Goal: Task Accomplishment & Management: Manage account settings

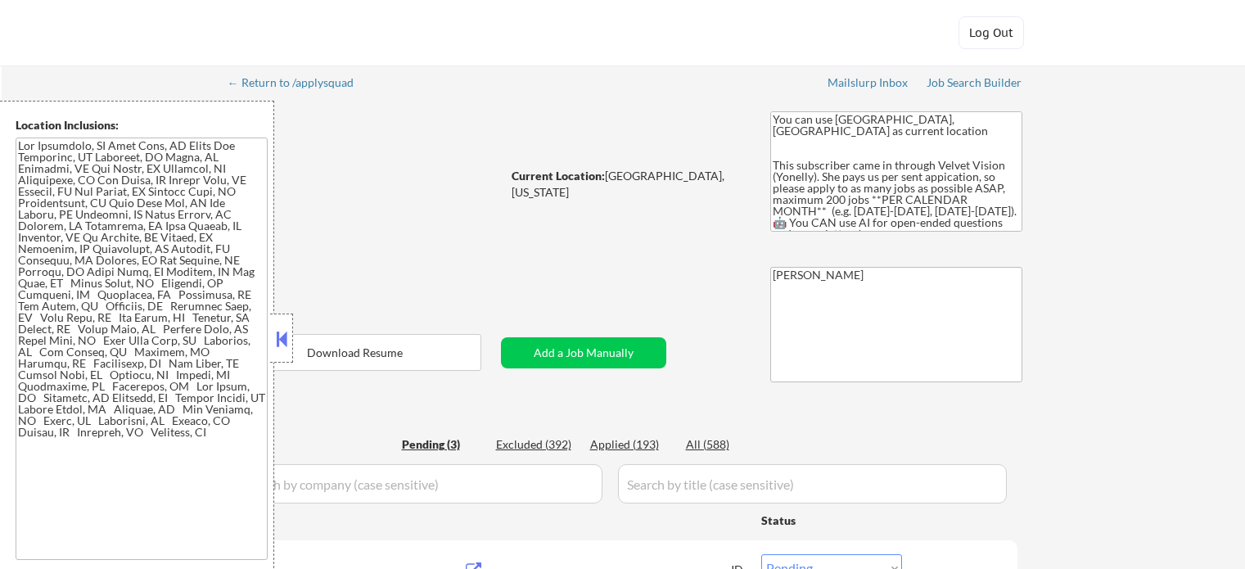
select select ""pending""
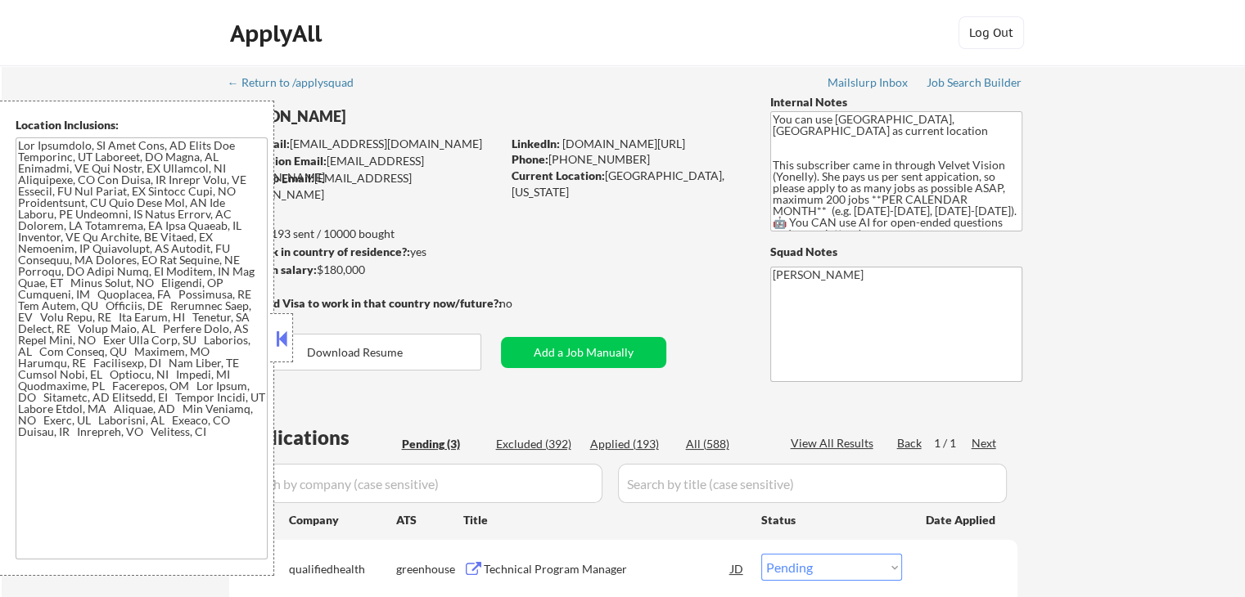
scroll to position [245, 0]
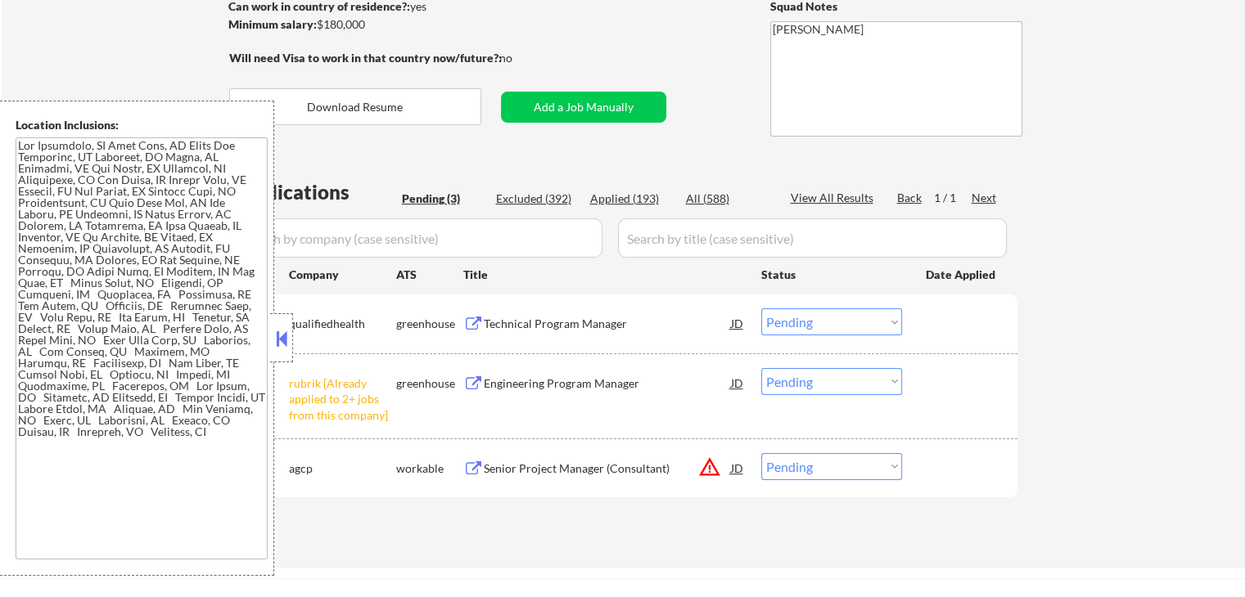
click at [278, 344] on button at bounding box center [282, 339] width 18 height 25
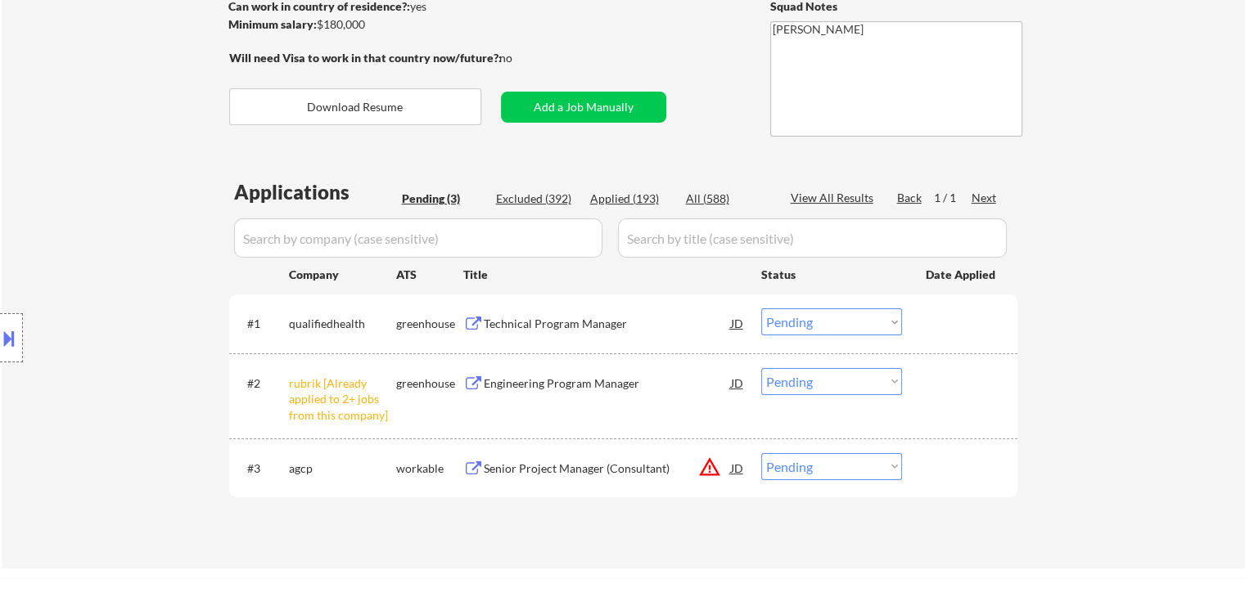
click at [92, 215] on div "Location Inclusions:" at bounding box center [146, 338] width 293 height 475
click at [43, 360] on div "Location Inclusions:" at bounding box center [146, 338] width 293 height 475
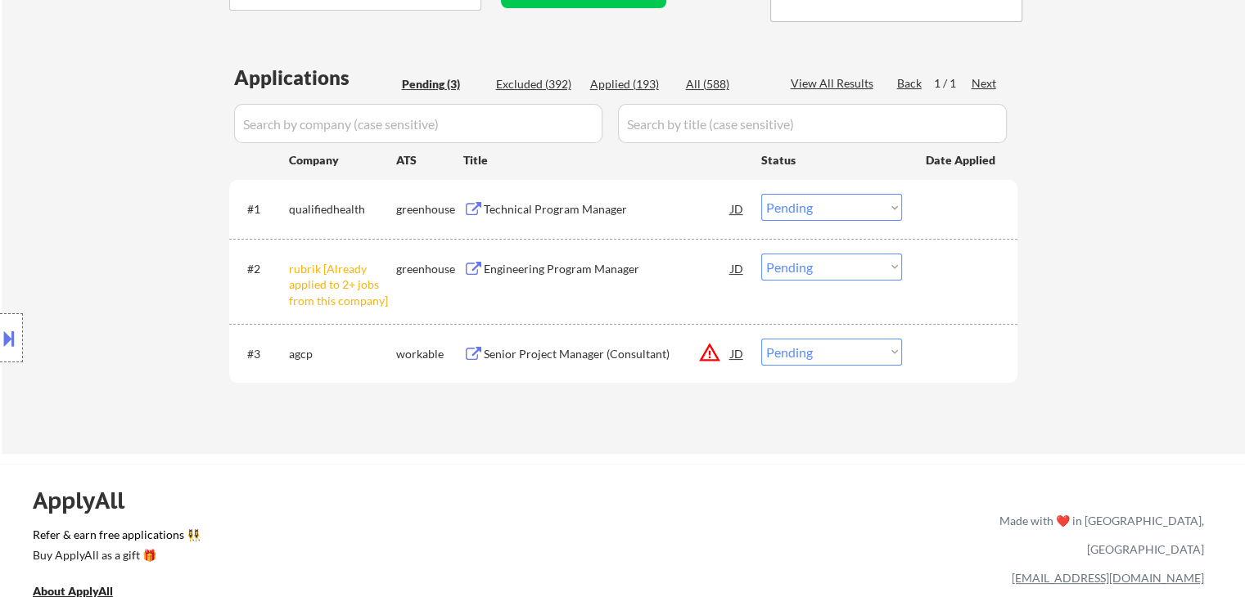
scroll to position [409, 0]
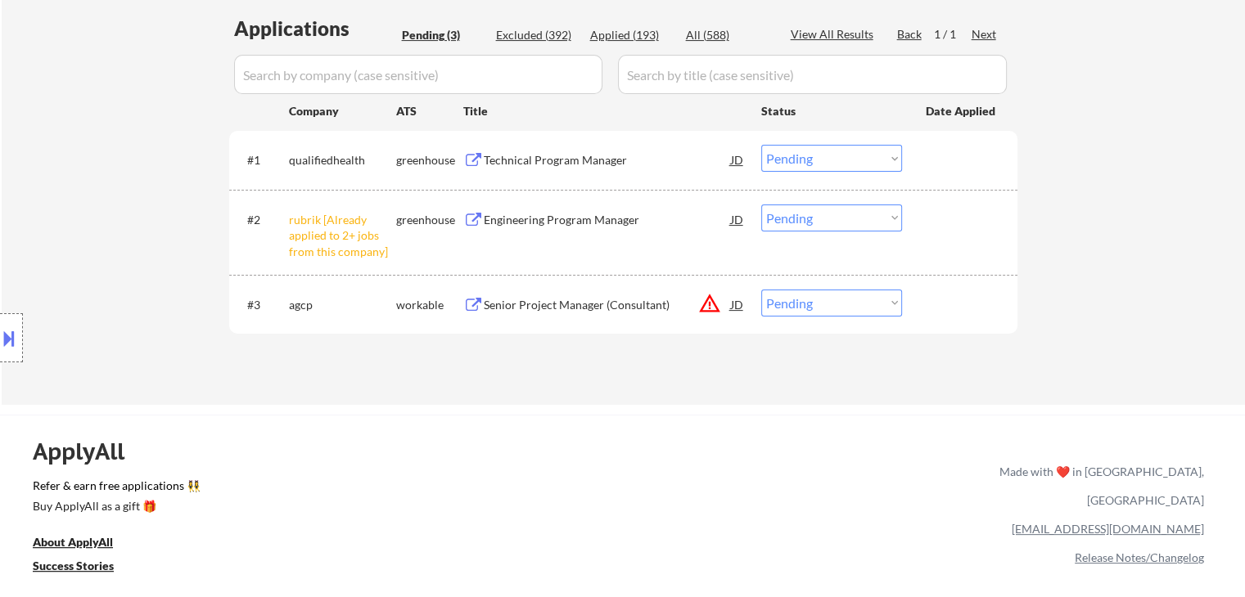
click at [845, 212] on select "Choose an option... Pending Applied Excluded (Questions) Excluded (Expired) Exc…" at bounding box center [831, 218] width 141 height 27
click at [761, 205] on select "Choose an option... Pending Applied Excluded (Questions) Excluded (Expired) Exc…" at bounding box center [831, 218] width 141 height 27
click at [115, 185] on div "Location Inclusions:" at bounding box center [146, 338] width 293 height 475
click at [115, 186] on div "Location Inclusions:" at bounding box center [146, 338] width 293 height 475
select select ""pending""
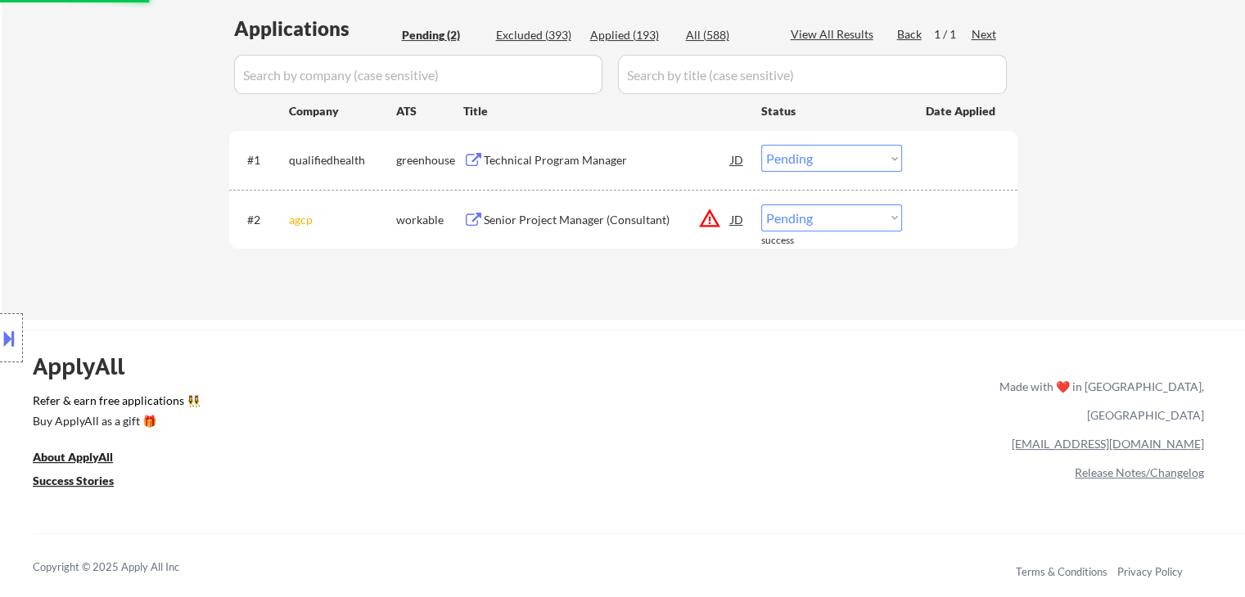
click at [115, 187] on div "Location Inclusions:" at bounding box center [146, 338] width 293 height 475
click at [114, 187] on div "Location Inclusions:" at bounding box center [146, 338] width 293 height 475
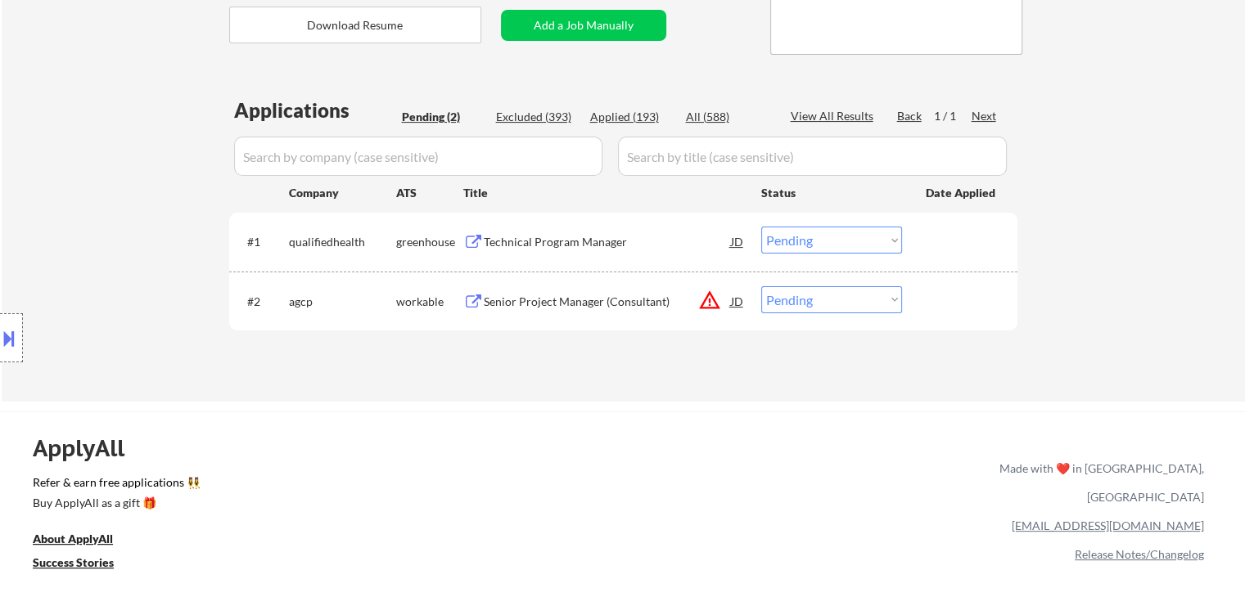
scroll to position [327, 0]
click at [114, 187] on div "Location Inclusions:" at bounding box center [146, 338] width 293 height 475
click at [112, 184] on div "Location Inclusions:" at bounding box center [146, 338] width 293 height 475
click at [130, 189] on div "Location Inclusions:" at bounding box center [146, 338] width 293 height 475
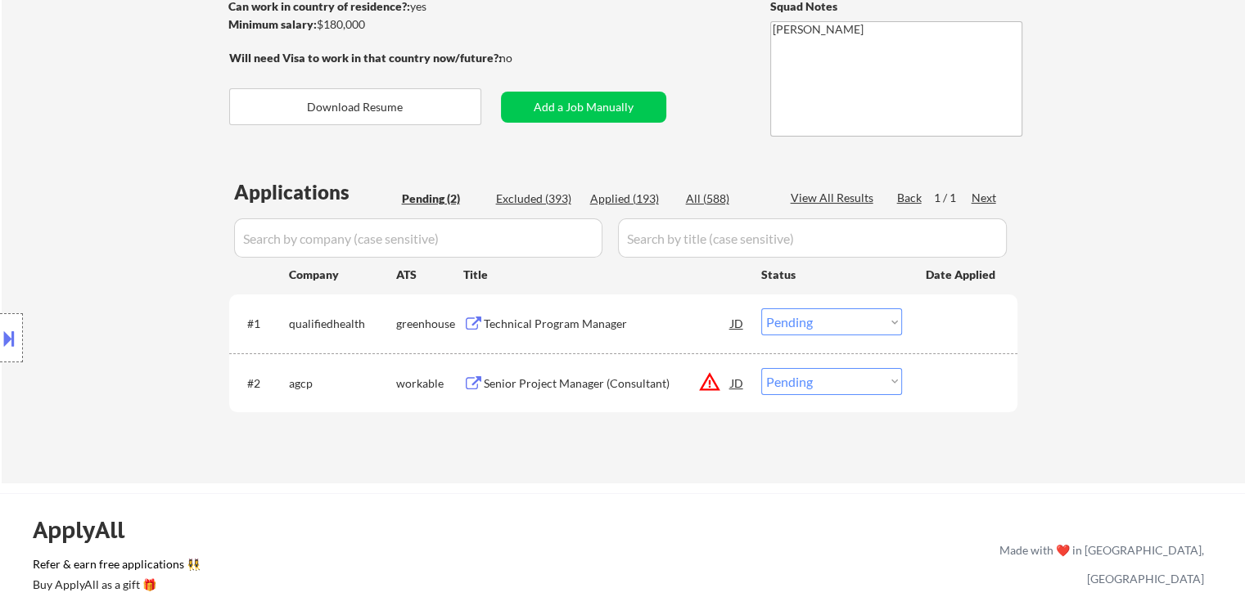
click at [130, 189] on div "Location Inclusions:" at bounding box center [146, 338] width 293 height 475
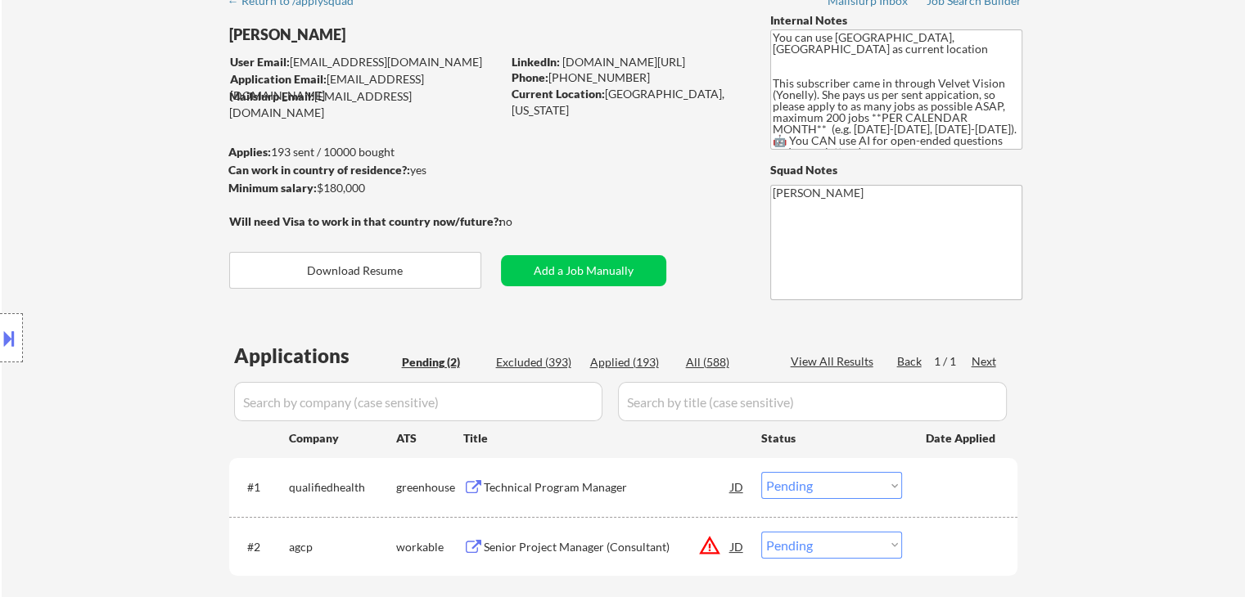
click at [130, 190] on div "Location Inclusions:" at bounding box center [146, 338] width 293 height 475
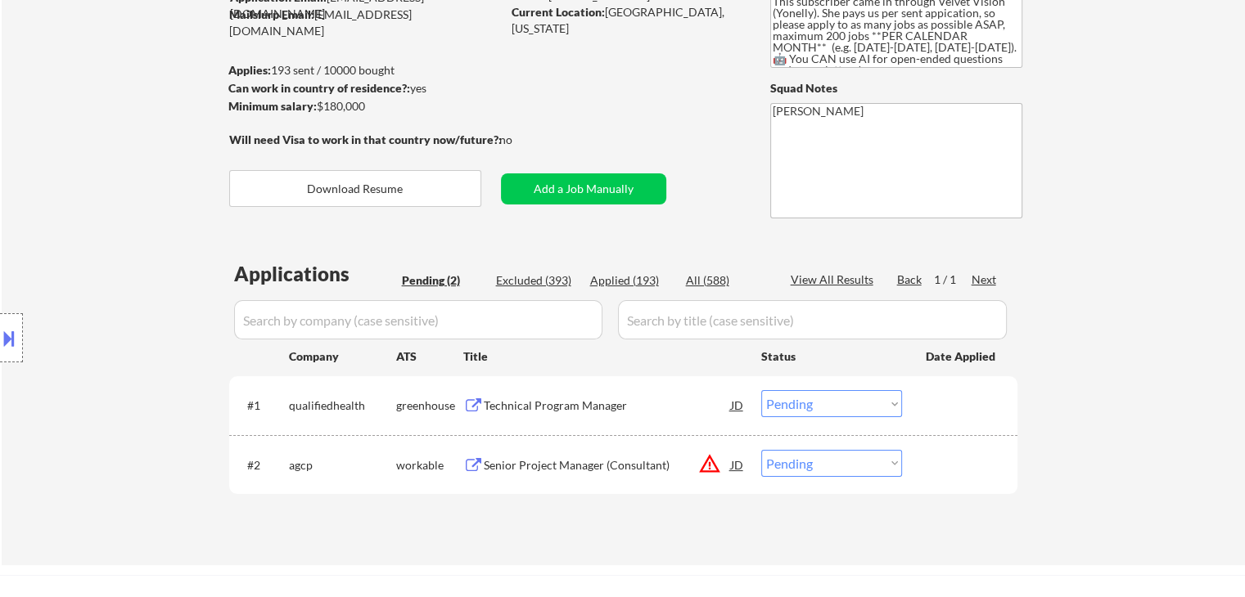
click at [123, 196] on div "Location Inclusions:" at bounding box center [146, 338] width 293 height 475
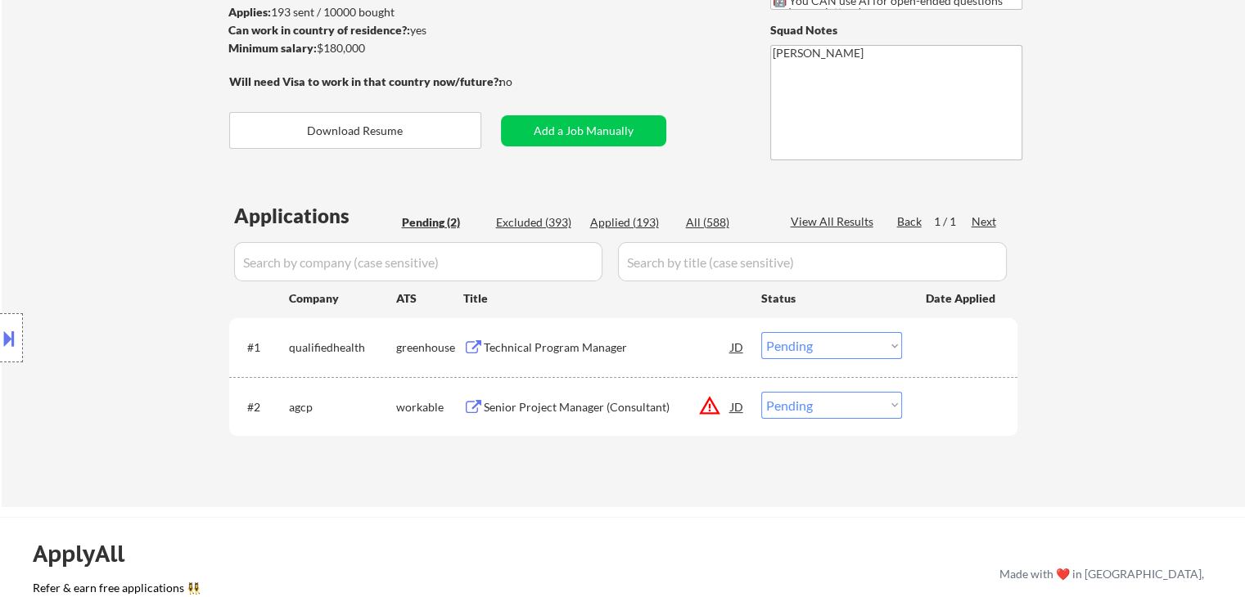
scroll to position [245, 0]
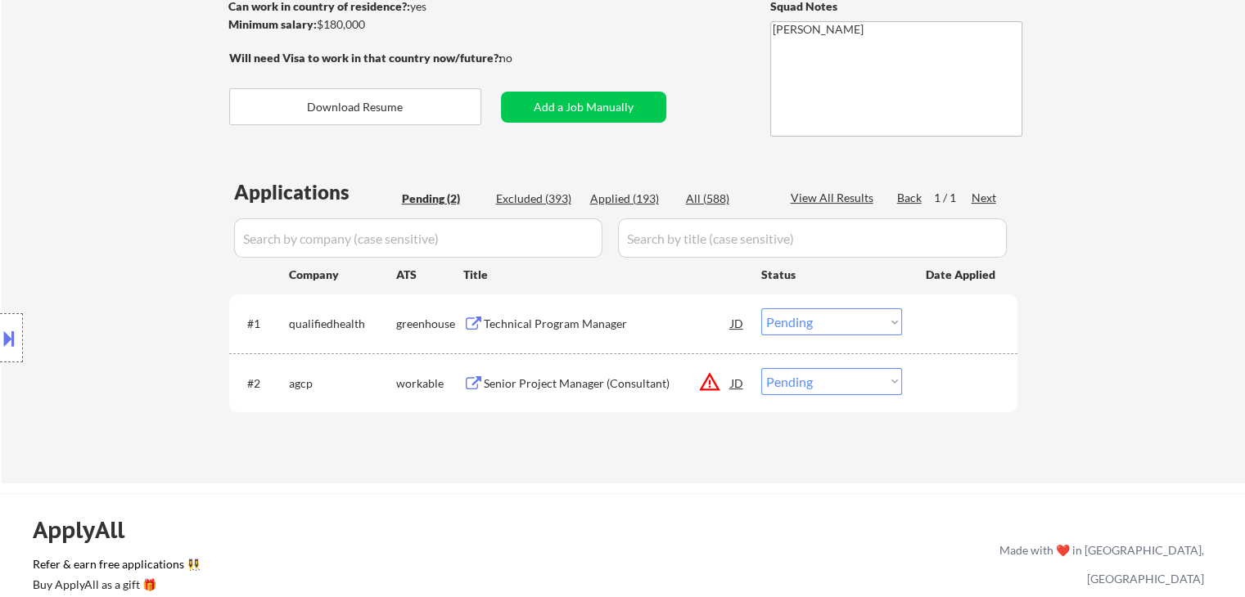
click at [121, 198] on div "Location Inclusions:" at bounding box center [146, 338] width 293 height 475
click at [120, 199] on div "Location Inclusions:" at bounding box center [146, 338] width 293 height 475
click at [120, 200] on div "Location Inclusions:" at bounding box center [146, 338] width 293 height 475
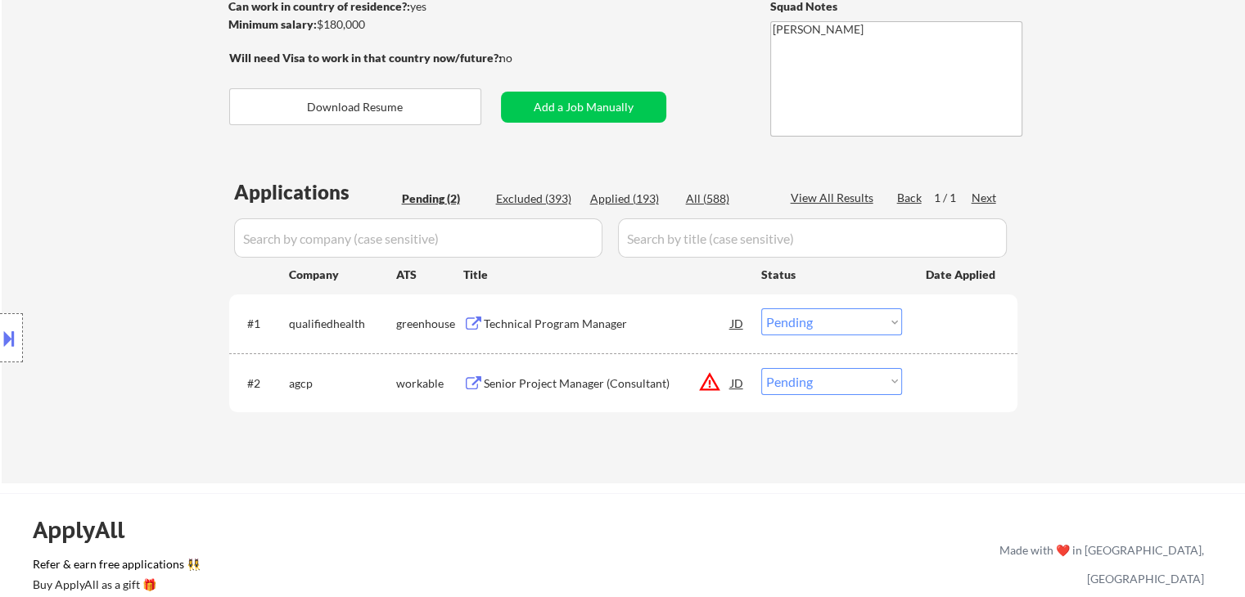
click at [120, 200] on div "Location Inclusions:" at bounding box center [146, 338] width 293 height 475
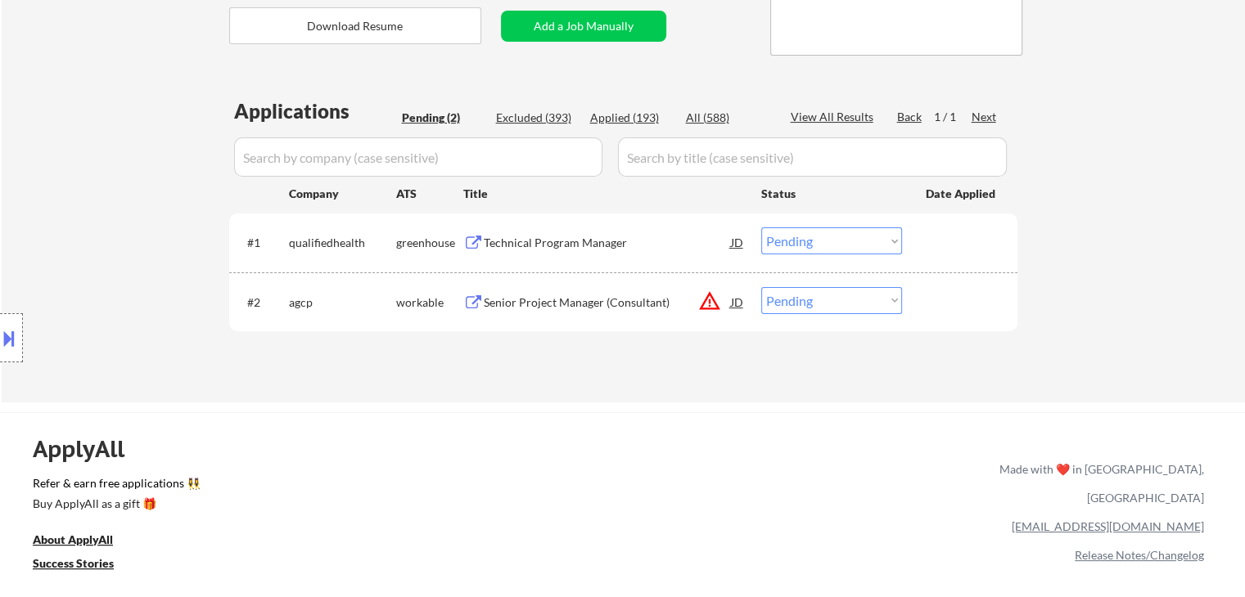
scroll to position [327, 0]
click at [117, 202] on div "Location Inclusions:" at bounding box center [146, 338] width 293 height 475
click at [115, 203] on div "Location Inclusions:" at bounding box center [146, 338] width 293 height 475
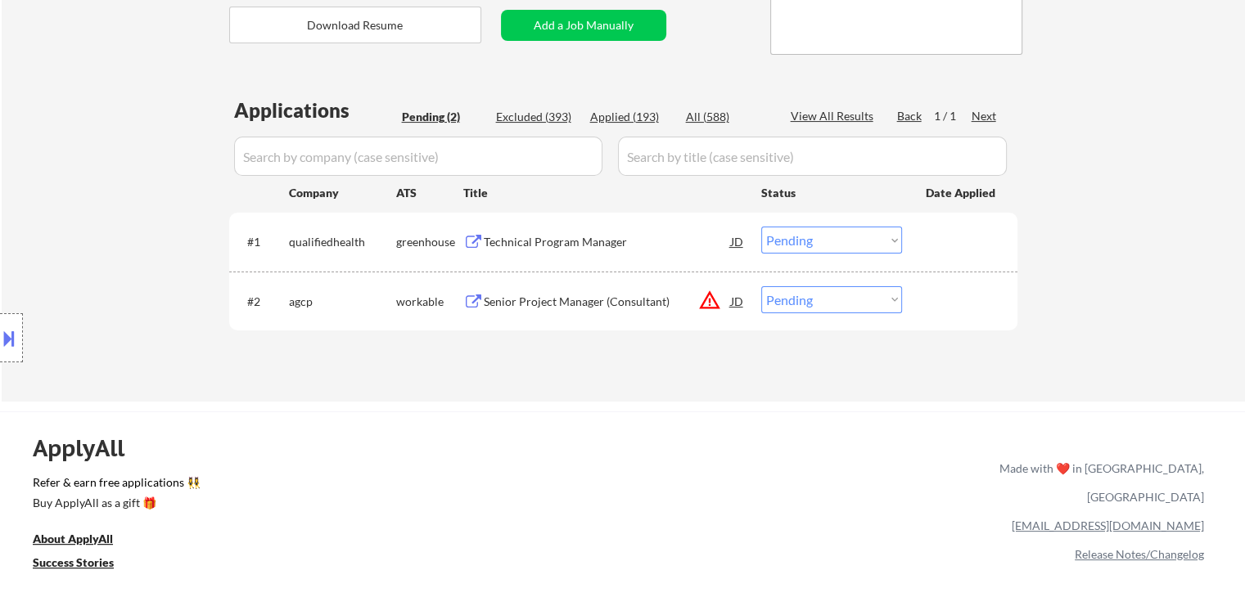
click at [115, 204] on div "Location Inclusions:" at bounding box center [146, 338] width 293 height 475
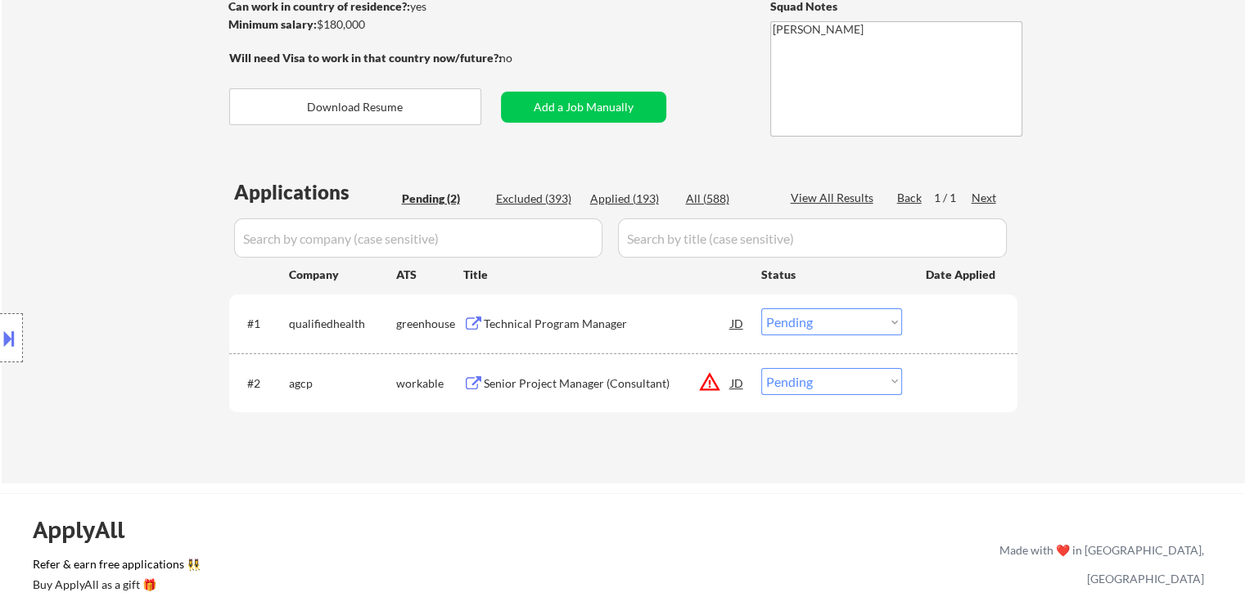
click at [115, 204] on div "Location Inclusions:" at bounding box center [146, 338] width 293 height 475
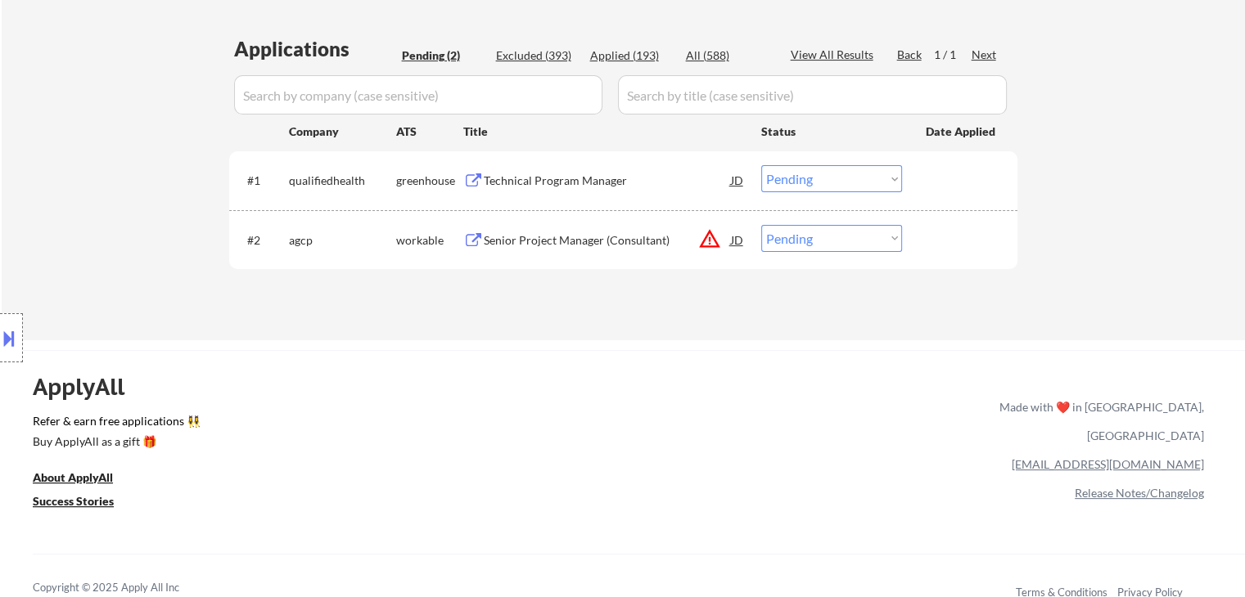
scroll to position [491, 0]
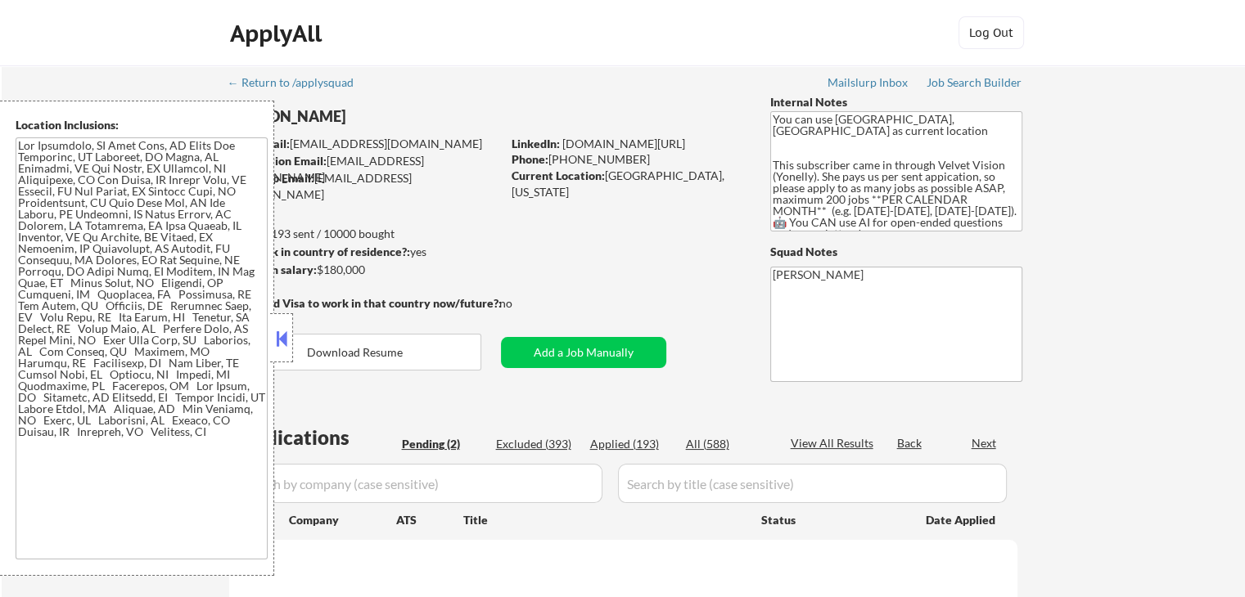
select select ""pending""
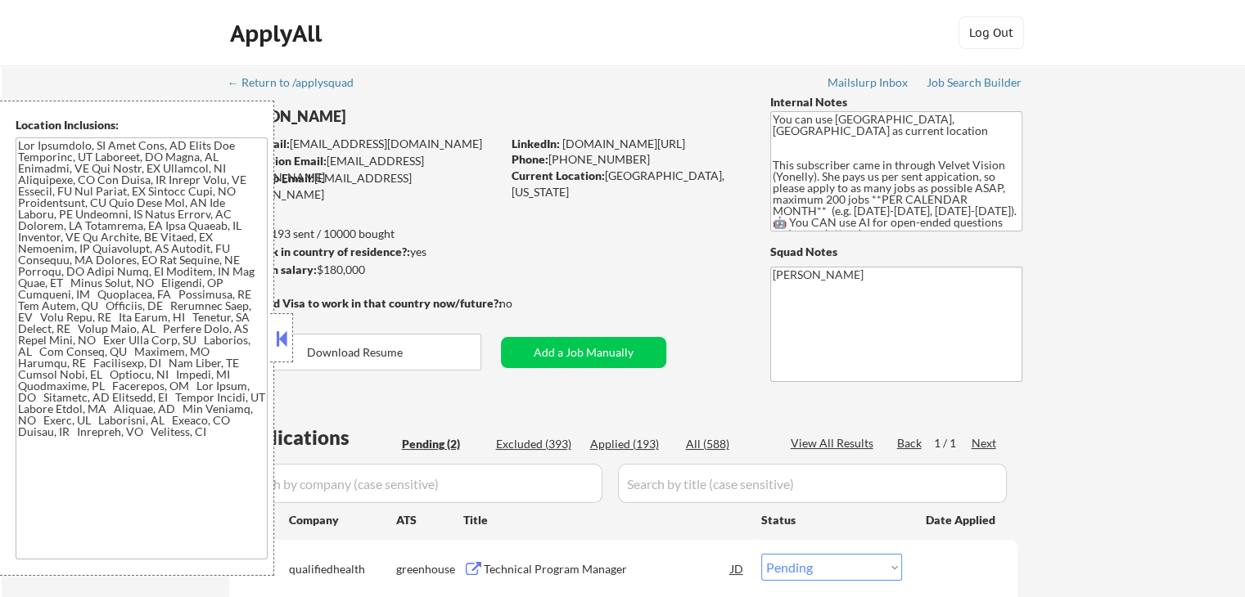
click at [288, 343] on button at bounding box center [282, 339] width 18 height 25
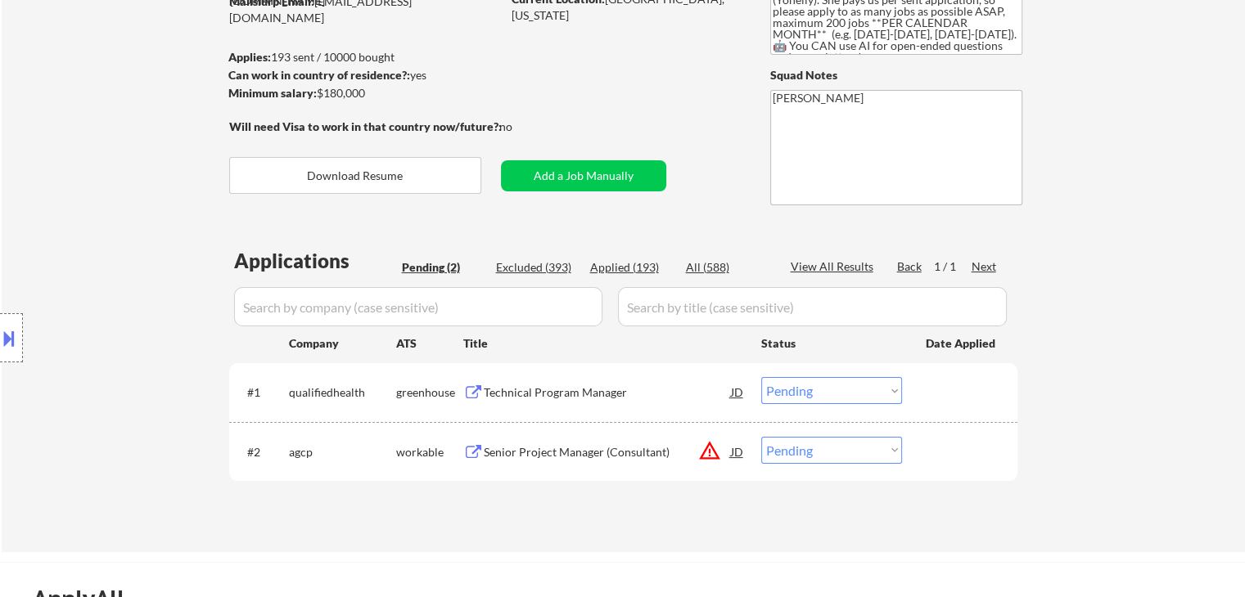
scroll to position [245, 0]
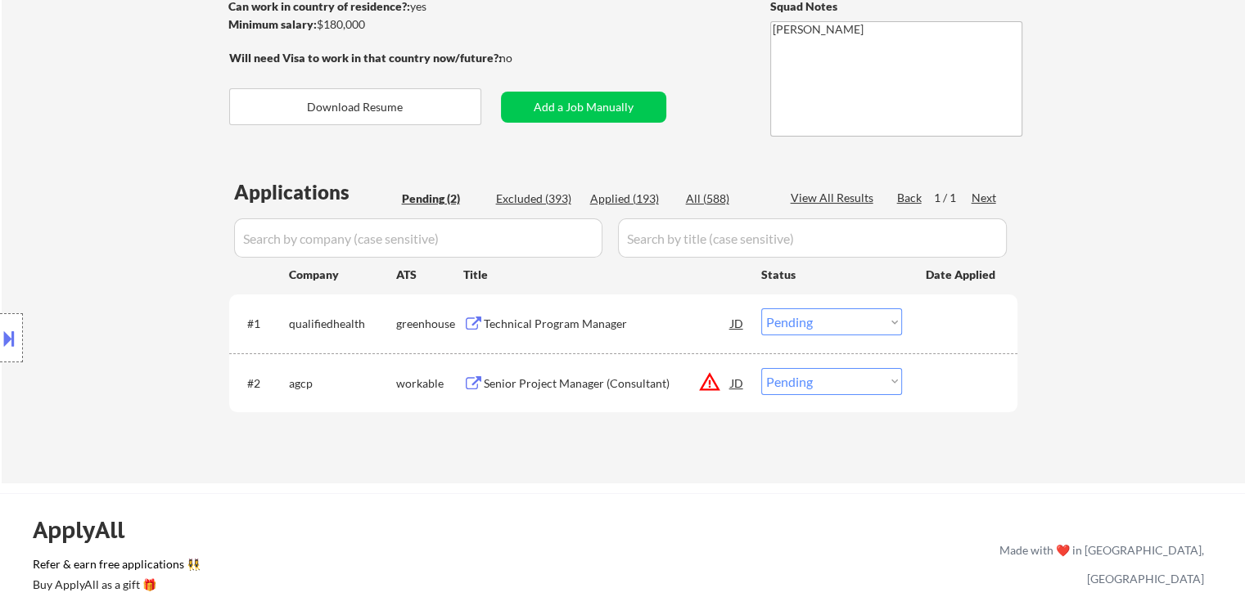
click at [149, 237] on div "Location Inclusions:" at bounding box center [146, 338] width 293 height 475
click at [0, 328] on button at bounding box center [9, 338] width 18 height 27
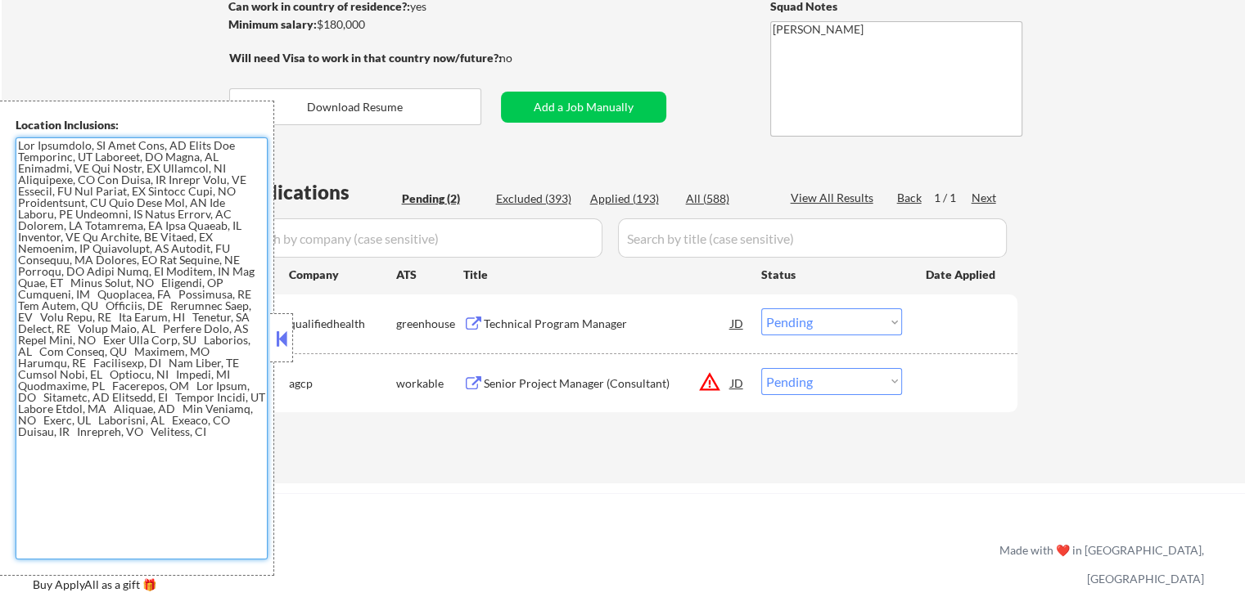
drag, startPoint x: 124, startPoint y: 382, endPoint x: 11, endPoint y: 145, distance: 262.8
click at [11, 145] on div "Location Inclusions:" at bounding box center [137, 338] width 274 height 475
click at [279, 344] on button at bounding box center [282, 339] width 18 height 25
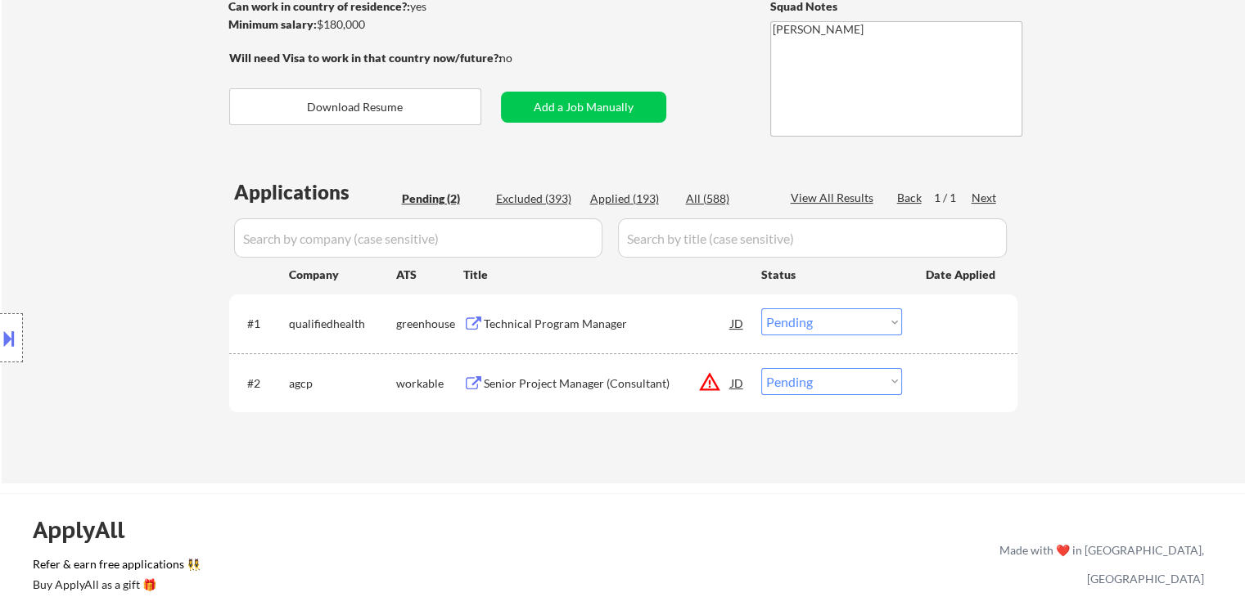
click at [127, 246] on div "Location Inclusions:" at bounding box center [146, 338] width 293 height 475
click at [126, 246] on div "Location Inclusions:" at bounding box center [146, 338] width 293 height 475
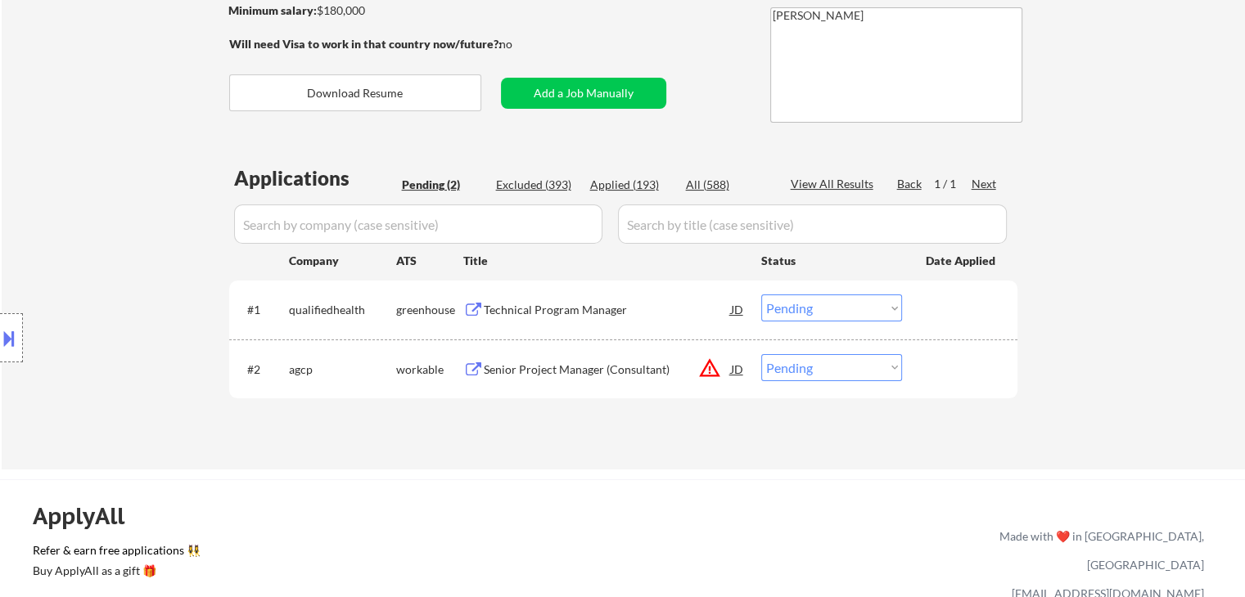
scroll to position [409, 0]
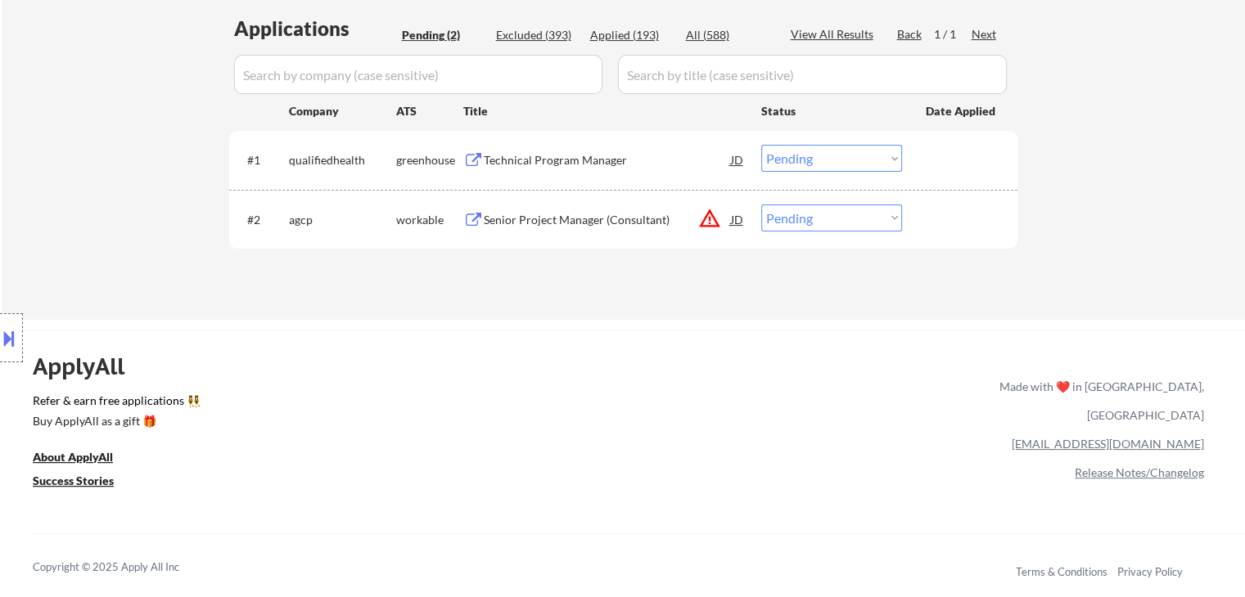
click at [499, 158] on div "Technical Program Manager" at bounding box center [607, 160] width 247 height 16
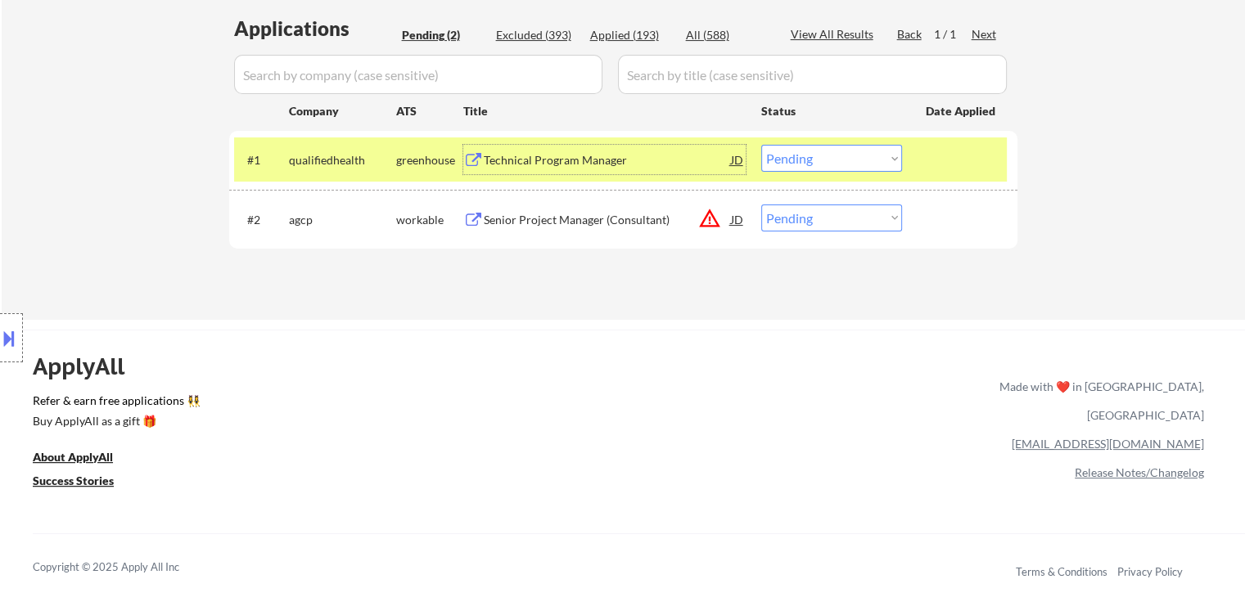
click at [0, 313] on div at bounding box center [11, 337] width 23 height 49
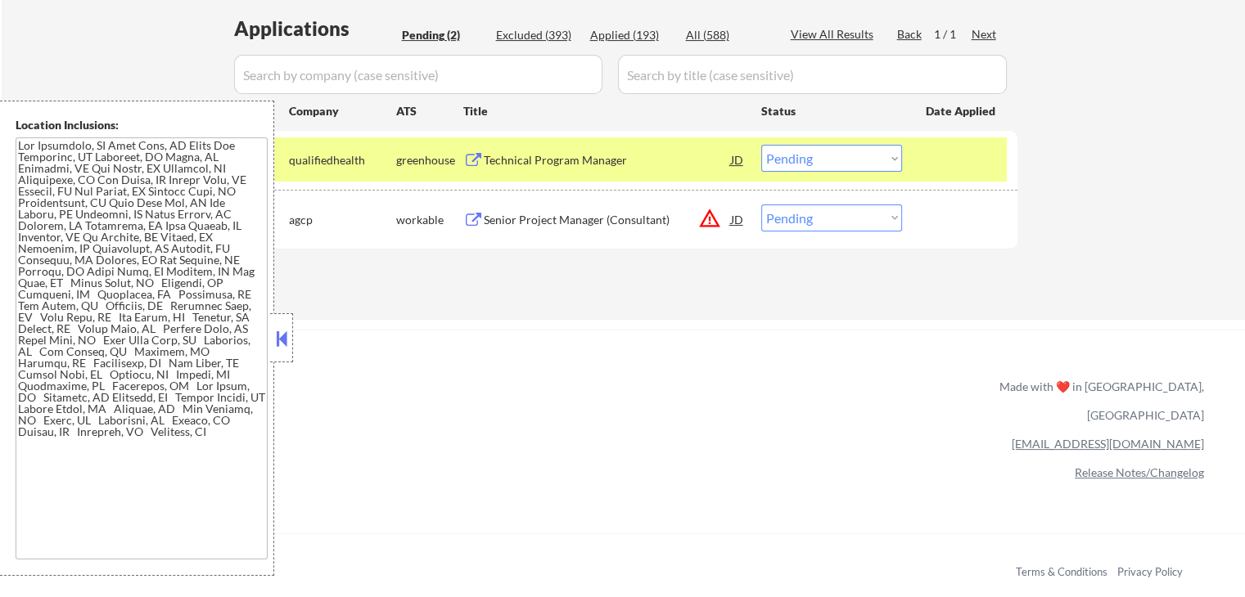
click at [115, 314] on textarea at bounding box center [142, 348] width 252 height 422
click at [286, 349] on button at bounding box center [282, 339] width 18 height 25
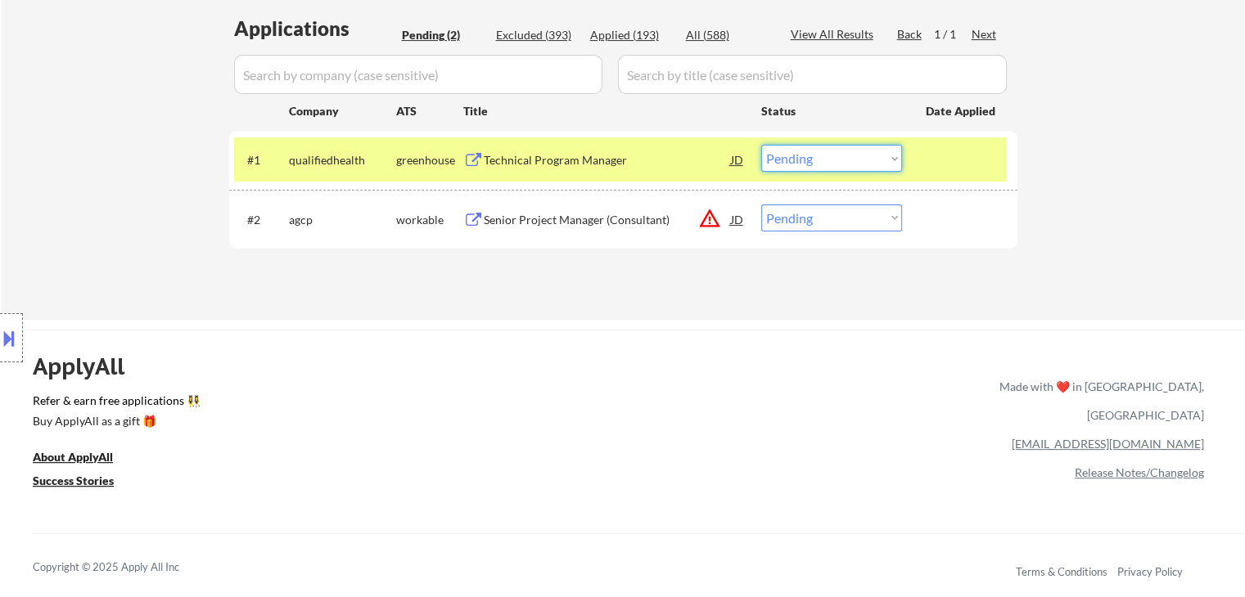
click at [868, 160] on select "Choose an option... Pending Applied Excluded (Questions) Excluded (Expired) Exc…" at bounding box center [831, 158] width 141 height 27
click at [761, 145] on select "Choose an option... Pending Applied Excluded (Questions) Excluded (Expired) Exc…" at bounding box center [831, 158] width 141 height 27
click at [82, 193] on div "Location Inclusions:" at bounding box center [146, 338] width 293 height 475
select select ""pending""
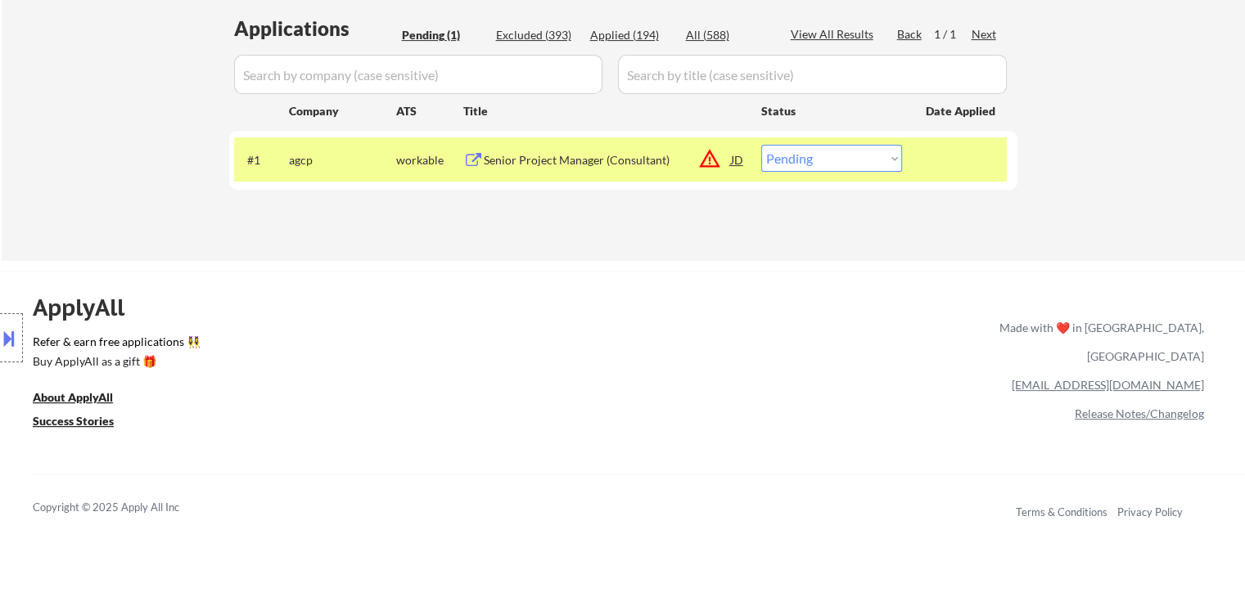
drag, startPoint x: 99, startPoint y: 83, endPoint x: 93, endPoint y: 76, distance: 9.3
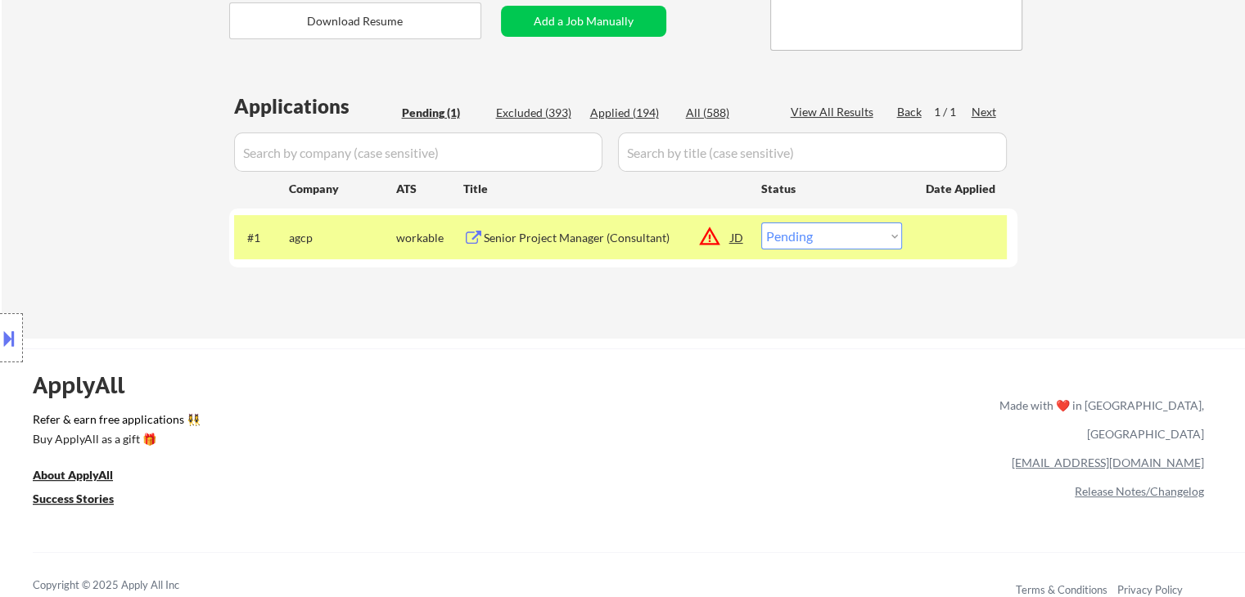
scroll to position [245, 0]
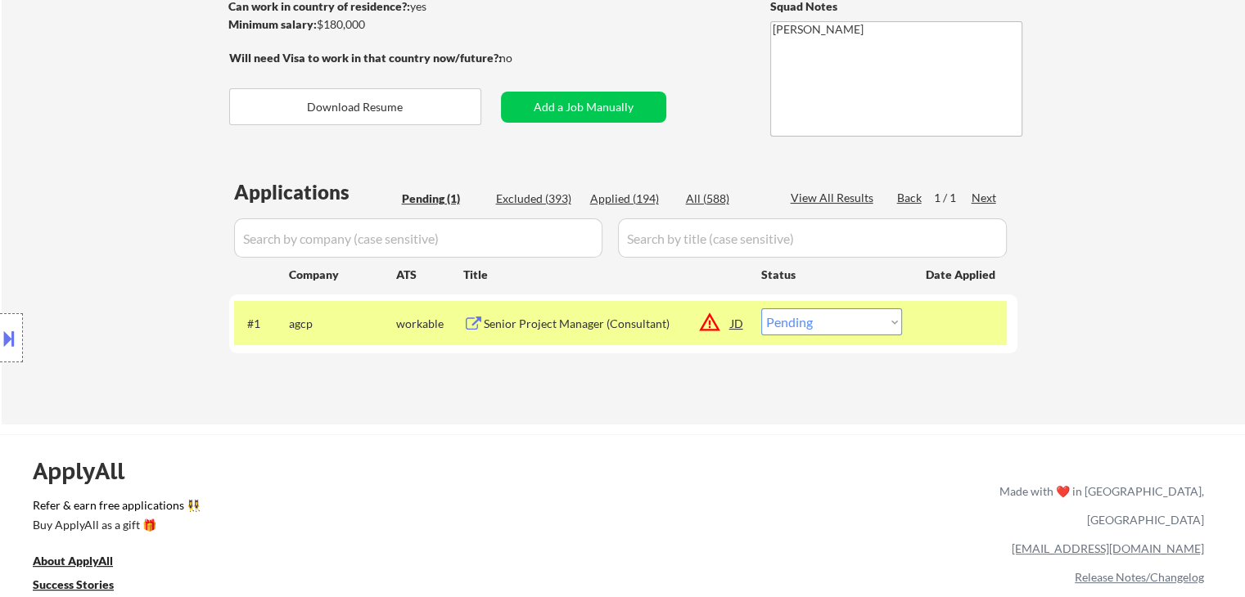
drag, startPoint x: 134, startPoint y: 176, endPoint x: 144, endPoint y: 141, distance: 36.5
click at [142, 161] on div "Location Inclusions:" at bounding box center [146, 338] width 293 height 475
click at [142, 137] on div "Location Inclusions:" at bounding box center [146, 338] width 293 height 475
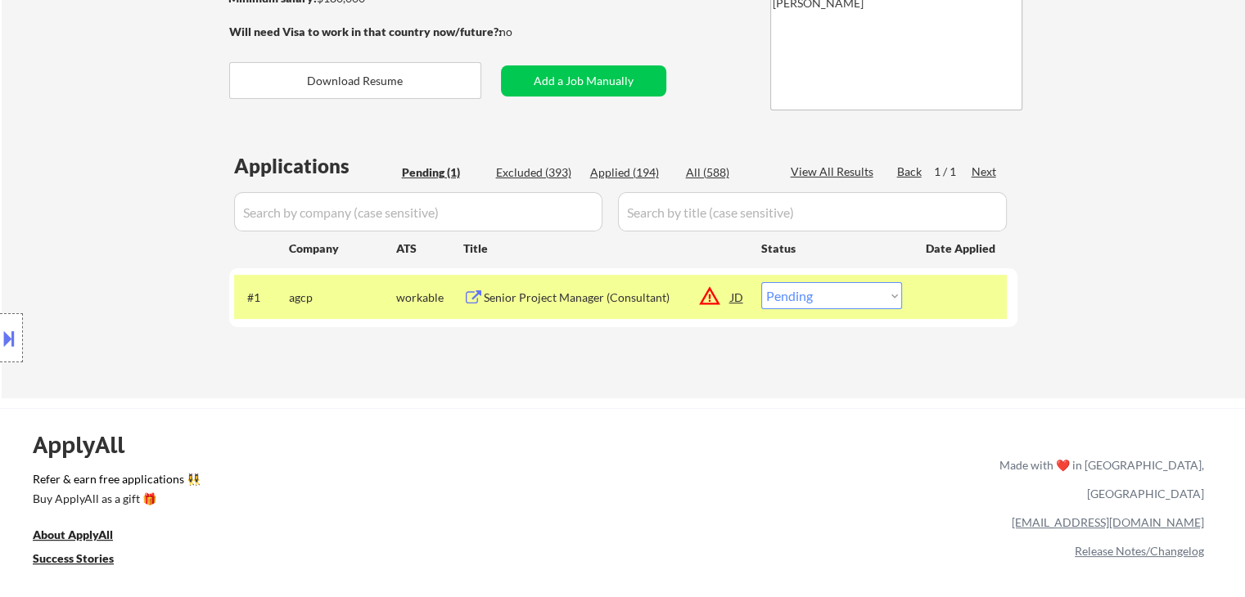
scroll to position [82, 0]
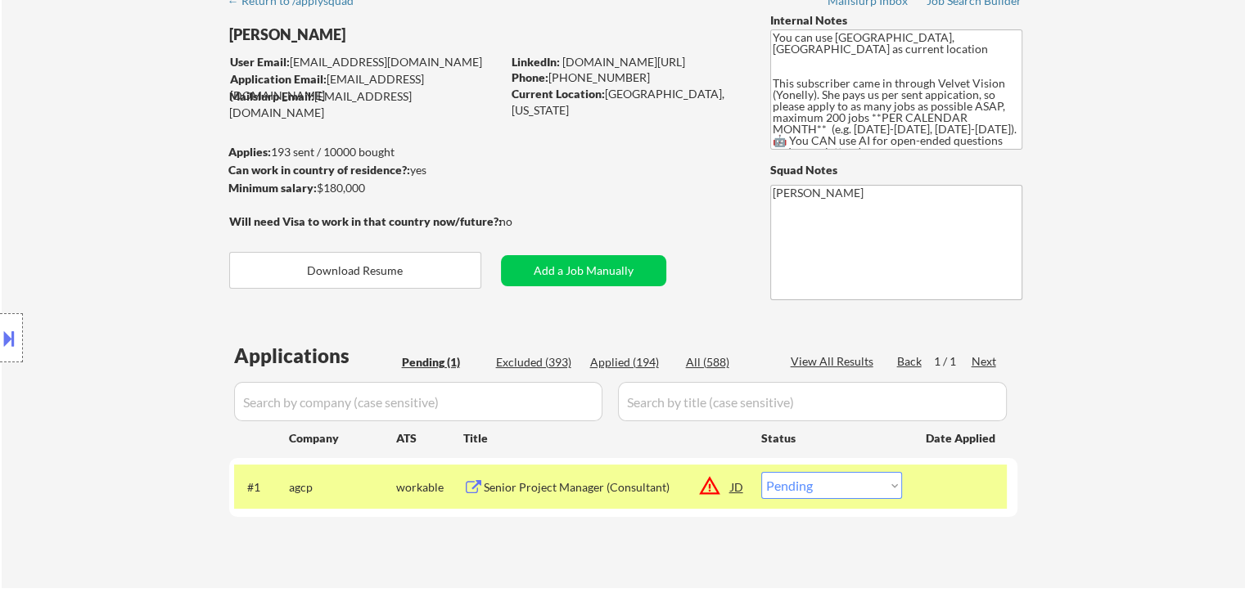
click at [117, 253] on div "Location Inclusions:" at bounding box center [146, 338] width 293 height 475
click at [111, 236] on div "Location Inclusions:" at bounding box center [146, 338] width 293 height 475
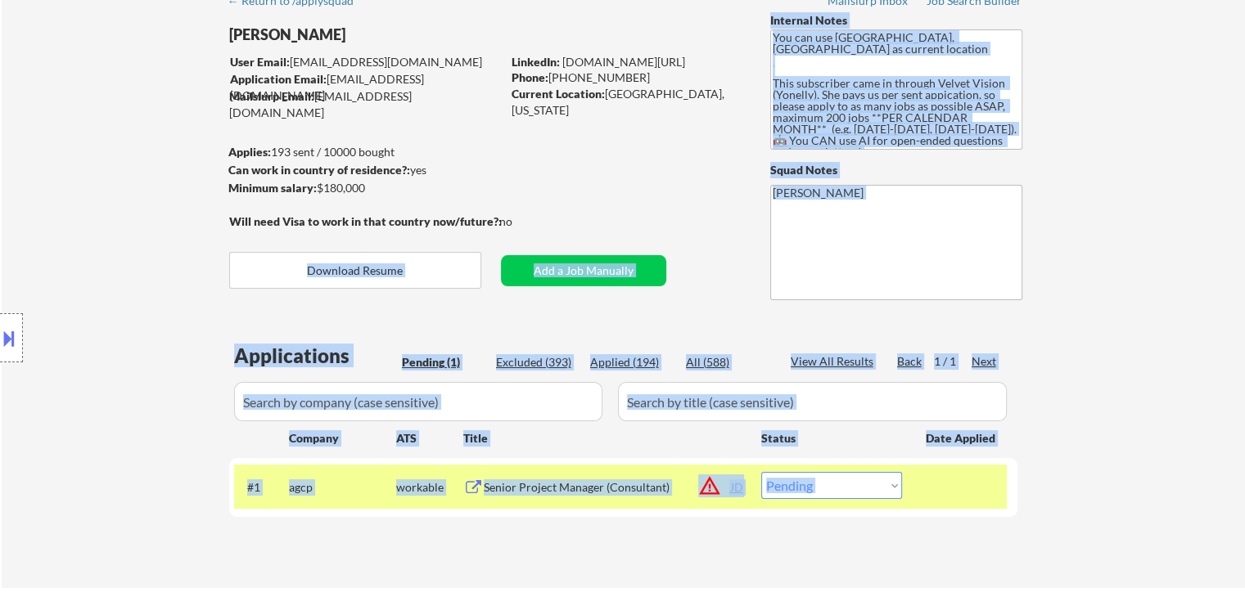
drag, startPoint x: 522, startPoint y: 223, endPoint x: 142, endPoint y: 173, distance: 383.0
click at [142, 173] on body "← Return to /applysquad Mailslurp Inbox Job Search Builder [PERSON_NAME] User E…" at bounding box center [622, 216] width 1245 height 597
click at [169, 164] on div "Location Inclusions:" at bounding box center [146, 338] width 293 height 475
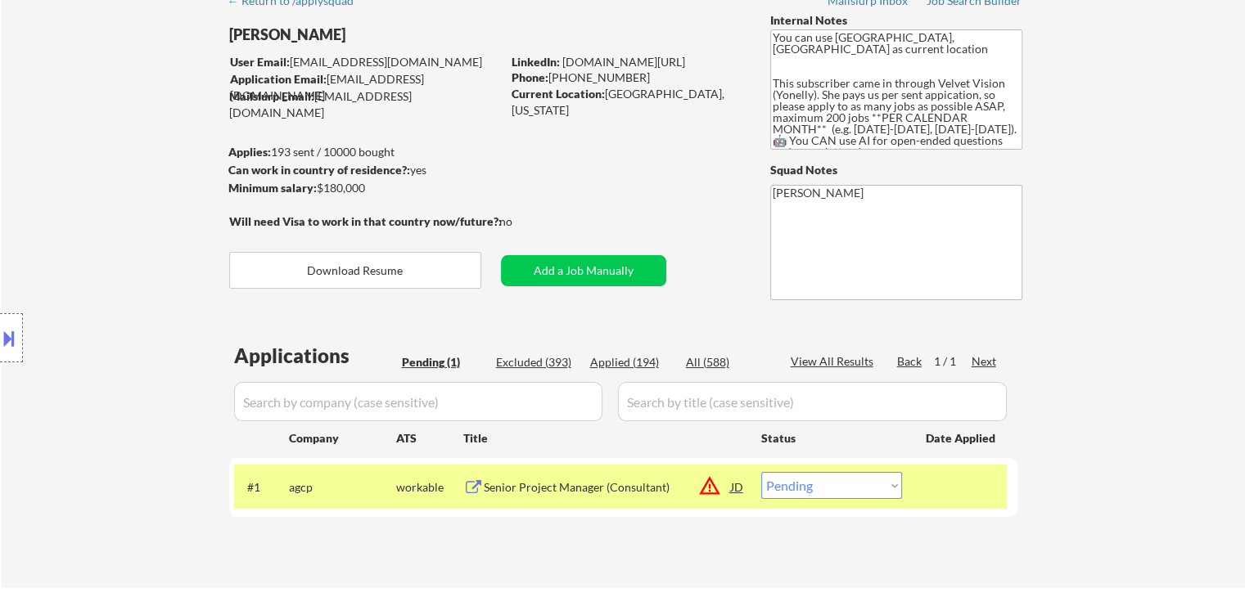
click at [224, 143] on div "Location Inclusions:" at bounding box center [146, 338] width 293 height 475
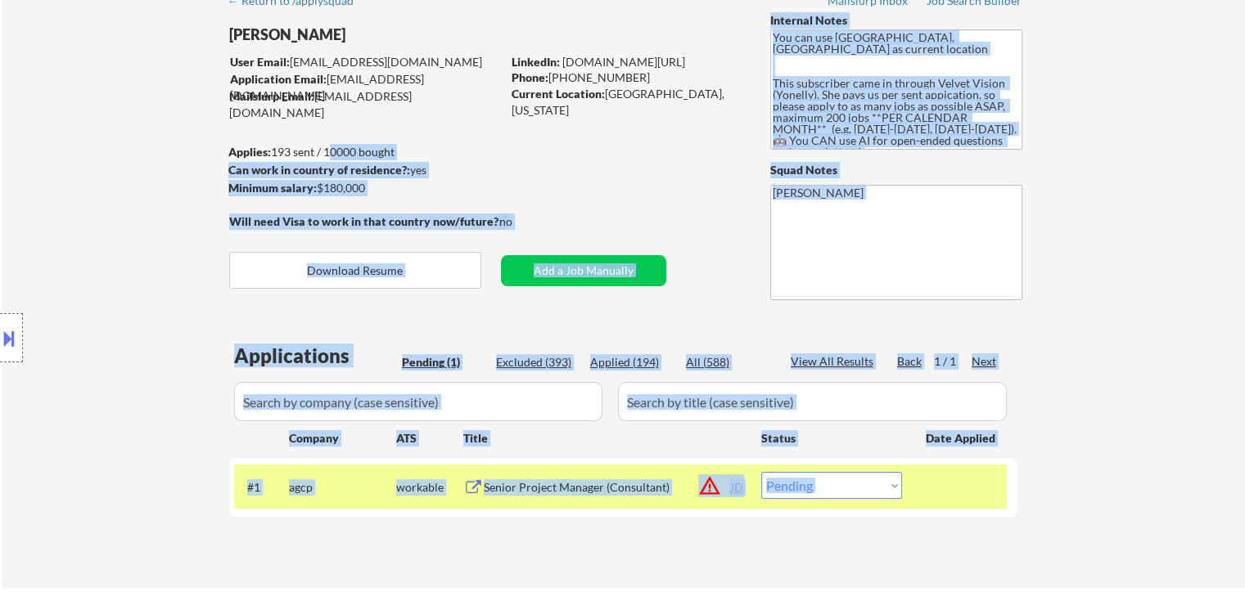
drag, startPoint x: 224, startPoint y: 143, endPoint x: 348, endPoint y: 156, distance: 124.3
click at [347, 156] on body "← Return to /applysquad Mailslurp Inbox Job Search Builder [PERSON_NAME] User E…" at bounding box center [622, 216] width 1245 height 597
click at [381, 178] on div "Can work in country of residence?: yes" at bounding box center [362, 170] width 268 height 17
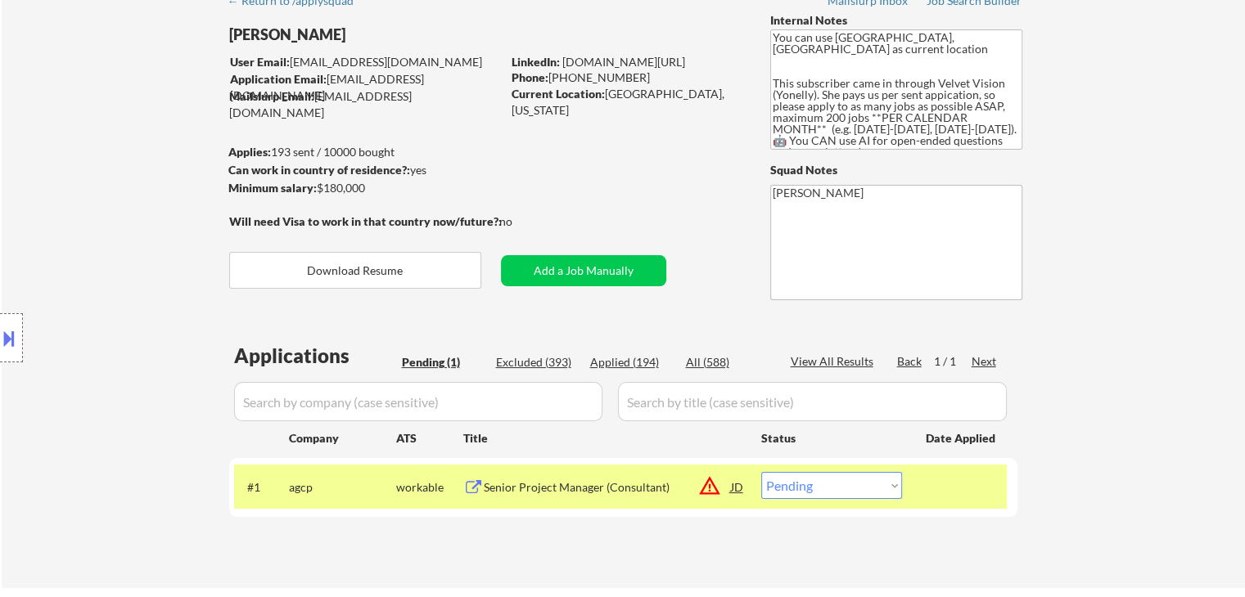
drag, startPoint x: 341, startPoint y: 188, endPoint x: 226, endPoint y: 151, distance: 121.4
click at [238, 151] on body "← Return to /applysquad Mailslurp Inbox Job Search Builder [PERSON_NAME] User E…" at bounding box center [622, 216] width 1245 height 597
click at [150, 165] on div "Location Inclusions:" at bounding box center [146, 338] width 293 height 475
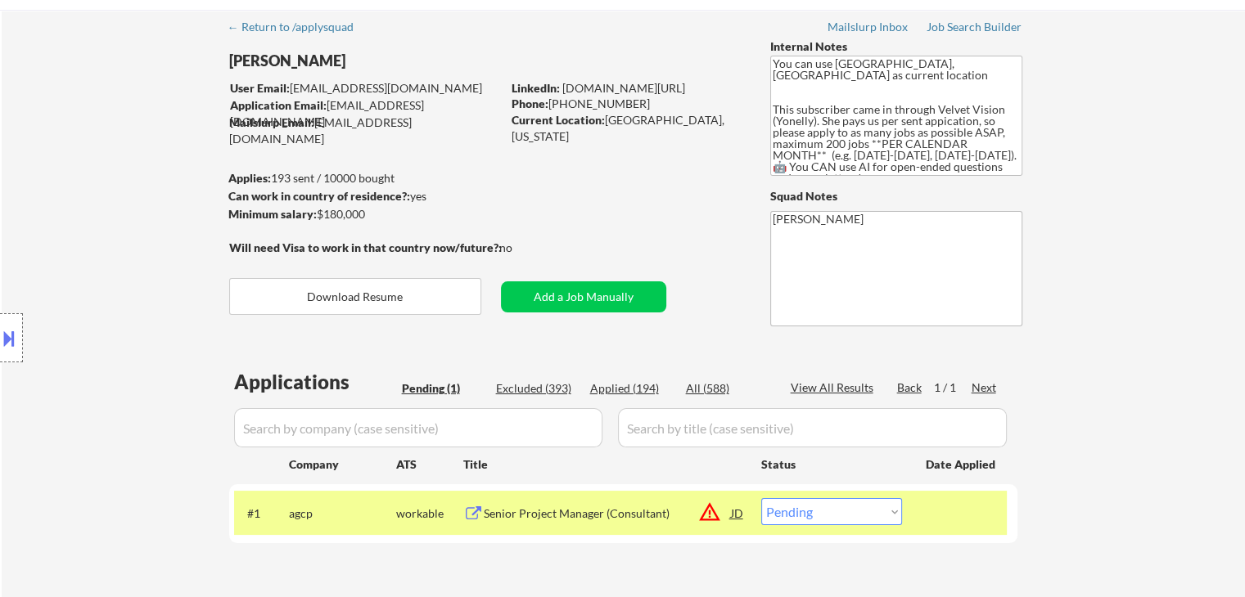
scroll to position [28, 0]
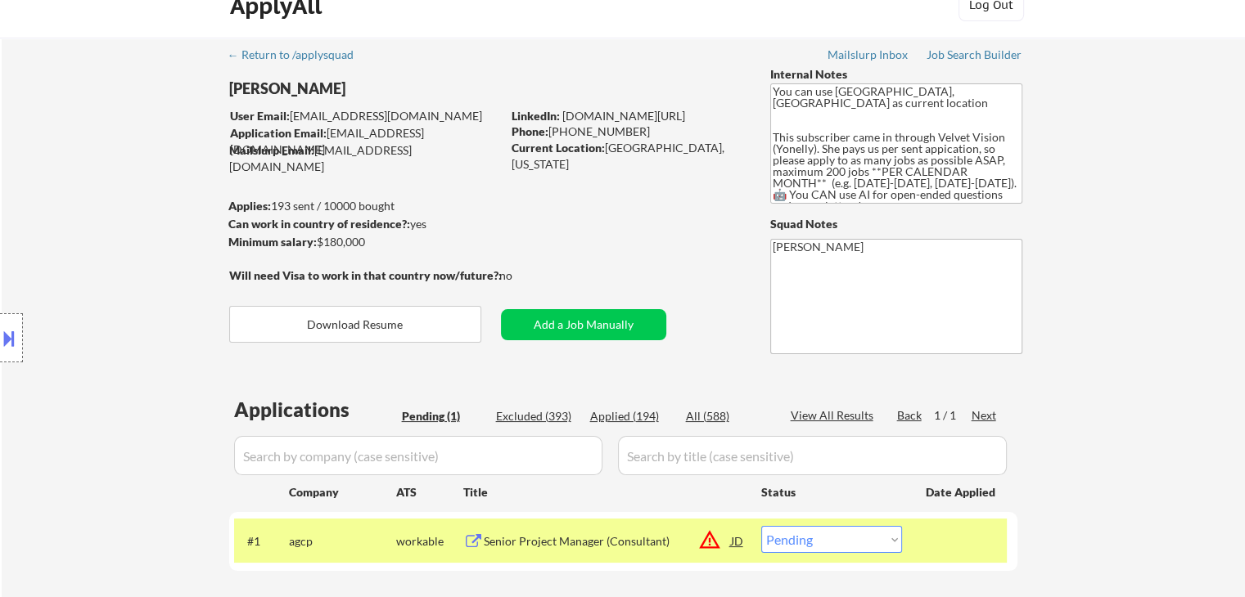
click at [105, 159] on div "Location Inclusions:" at bounding box center [146, 338] width 293 height 475
click at [43, 209] on div "Location Inclusions:" at bounding box center [146, 338] width 293 height 475
click at [42, 207] on div "Location Inclusions:" at bounding box center [146, 338] width 293 height 475
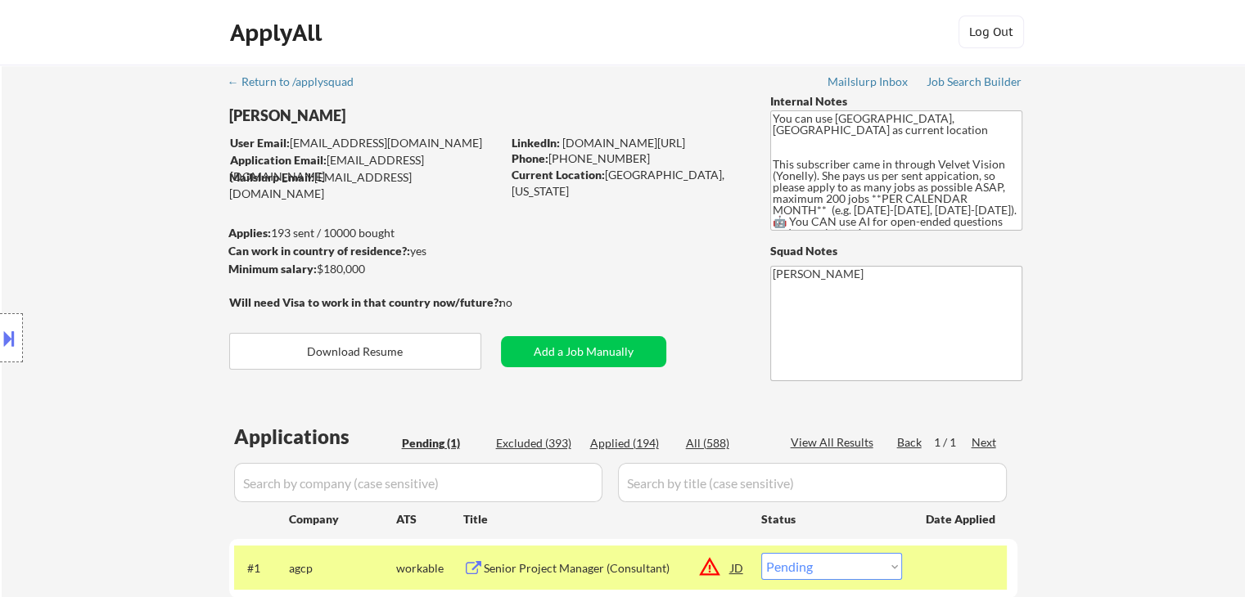
scroll to position [0, 0]
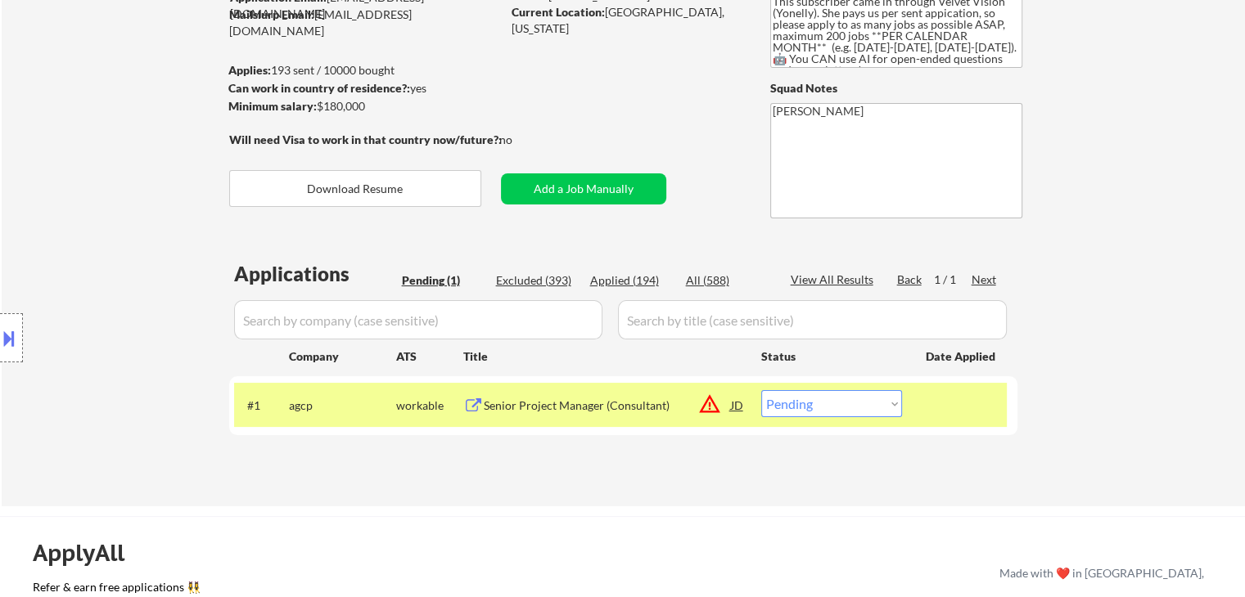
click at [29, 56] on div "← Return to /applysquad Mailslurp Inbox Job Search Builder [PERSON_NAME] User E…" at bounding box center [623, 204] width 1243 height 605
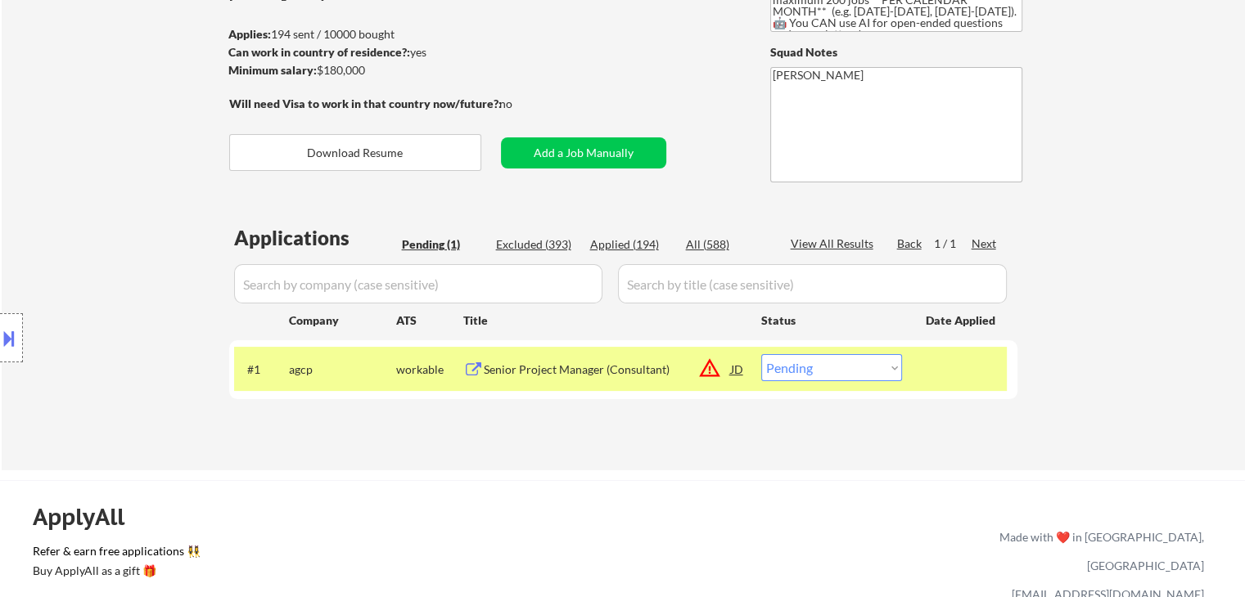
scroll to position [82, 0]
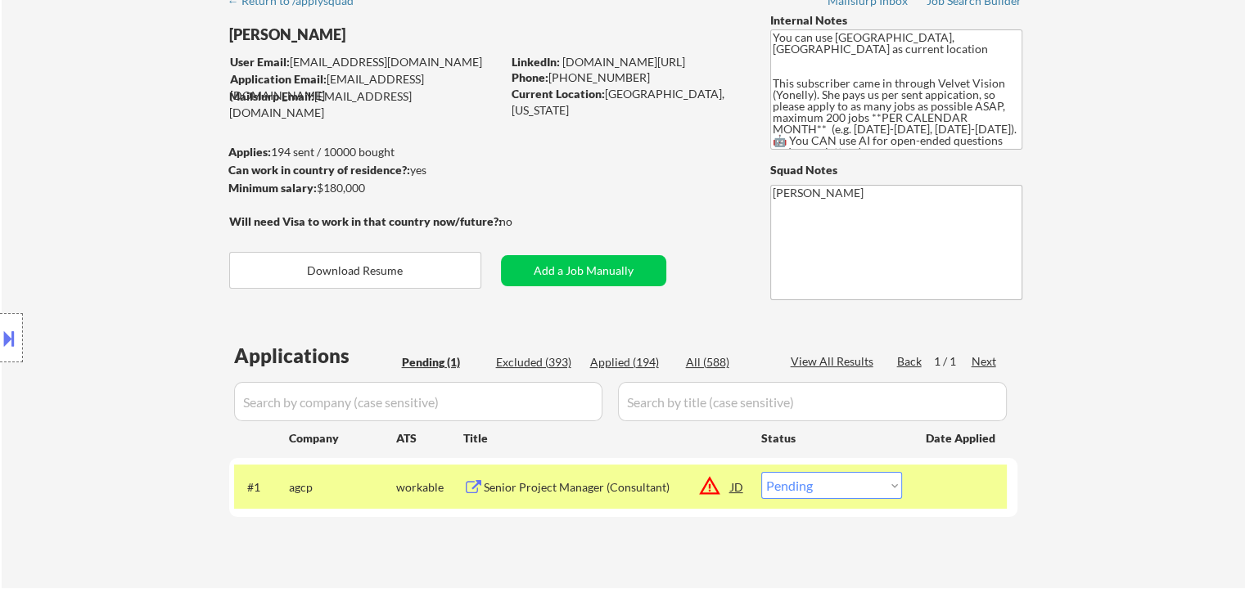
click at [128, 273] on div "Location Inclusions:" at bounding box center [146, 338] width 293 height 475
click at [144, 187] on div "Location Inclusions:" at bounding box center [146, 338] width 293 height 475
click at [43, 162] on div "Location Inclusions:" at bounding box center [146, 338] width 293 height 475
click at [90, 231] on div "Location Inclusions:" at bounding box center [146, 338] width 293 height 475
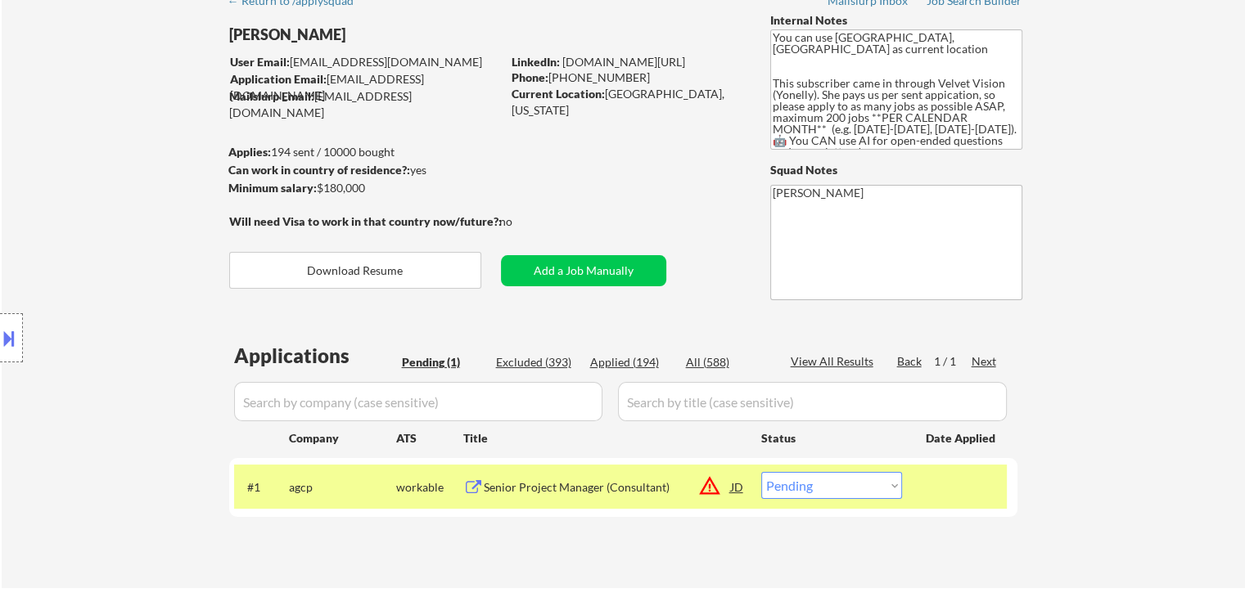
click at [90, 231] on div "Location Inclusions:" at bounding box center [146, 338] width 293 height 475
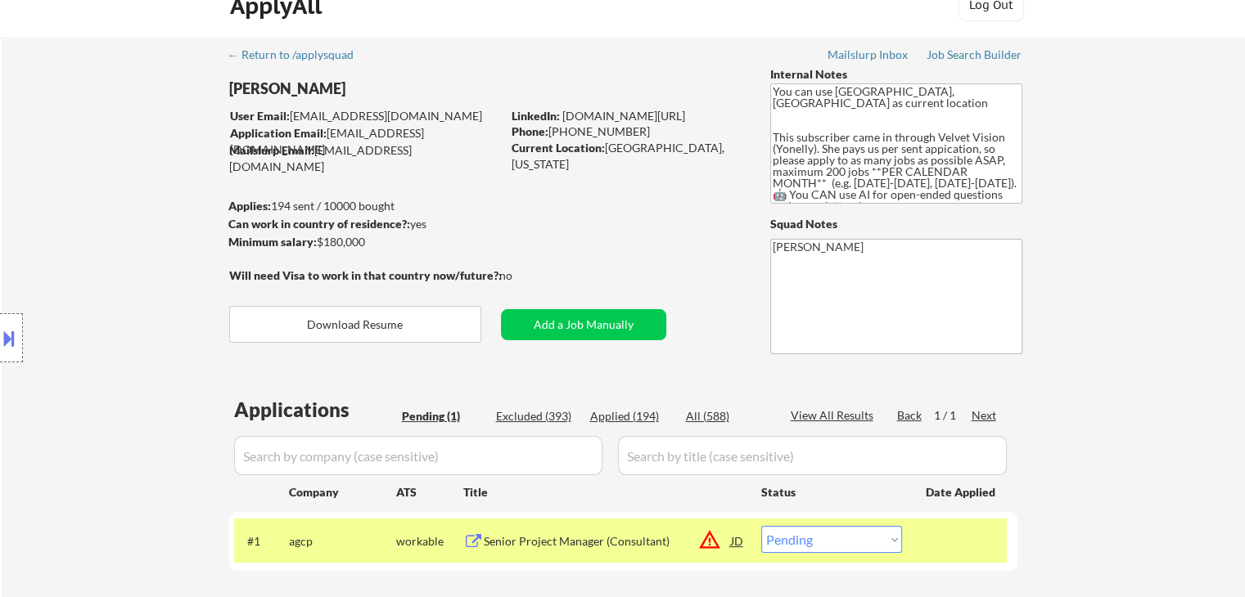
scroll to position [0, 0]
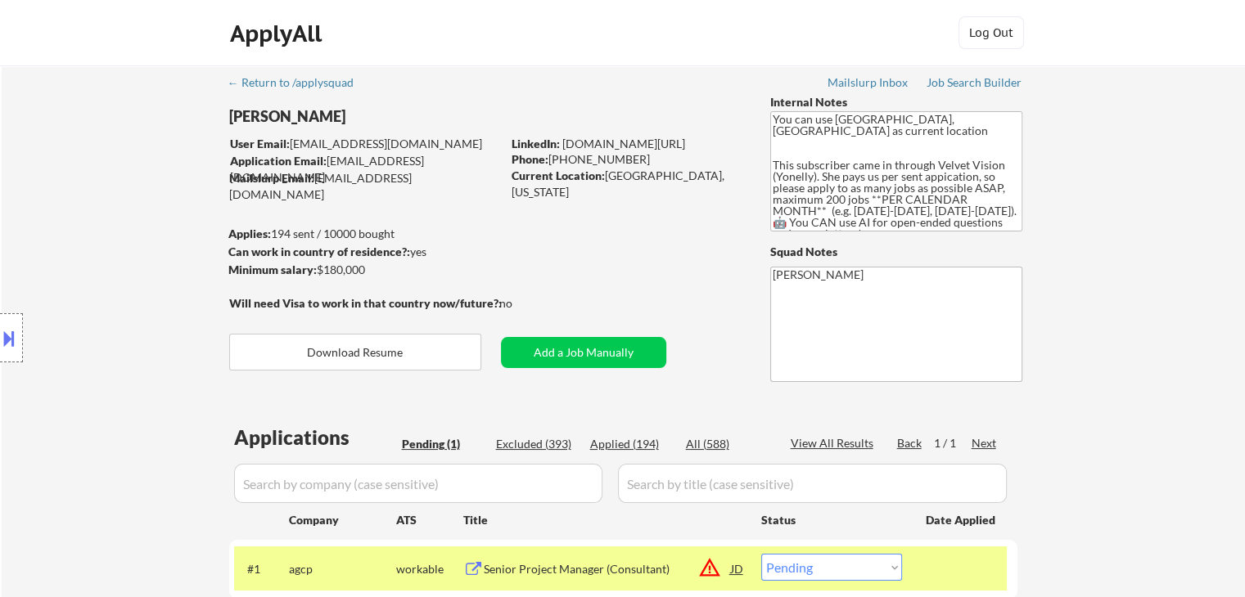
click at [90, 231] on div "Location Inclusions:" at bounding box center [146, 338] width 293 height 475
click at [90, 230] on div "Location Inclusions:" at bounding box center [146, 338] width 293 height 475
click at [65, 241] on div "Location Inclusions:" at bounding box center [146, 338] width 293 height 475
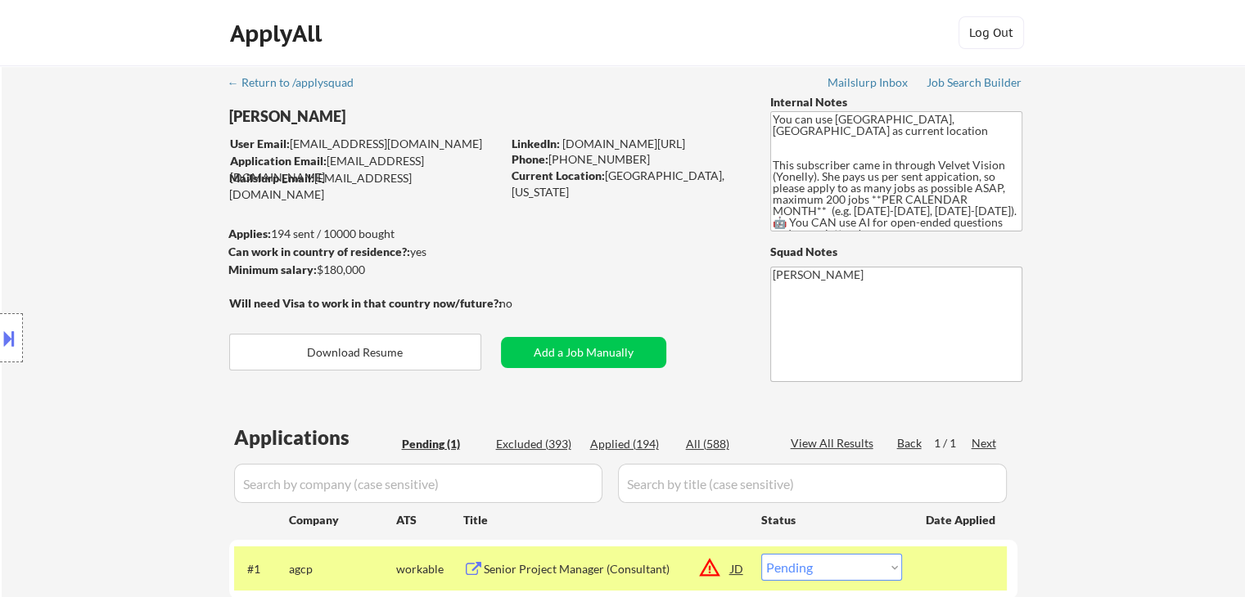
click at [70, 220] on div "Location Inclusions:" at bounding box center [146, 338] width 293 height 475
click at [71, 220] on div "Location Inclusions:" at bounding box center [146, 338] width 293 height 475
click at [69, 291] on div "Location Inclusions:" at bounding box center [146, 338] width 293 height 475
click at [78, 286] on div "Location Inclusions:" at bounding box center [146, 338] width 293 height 475
